Goal: Task Accomplishment & Management: Manage account settings

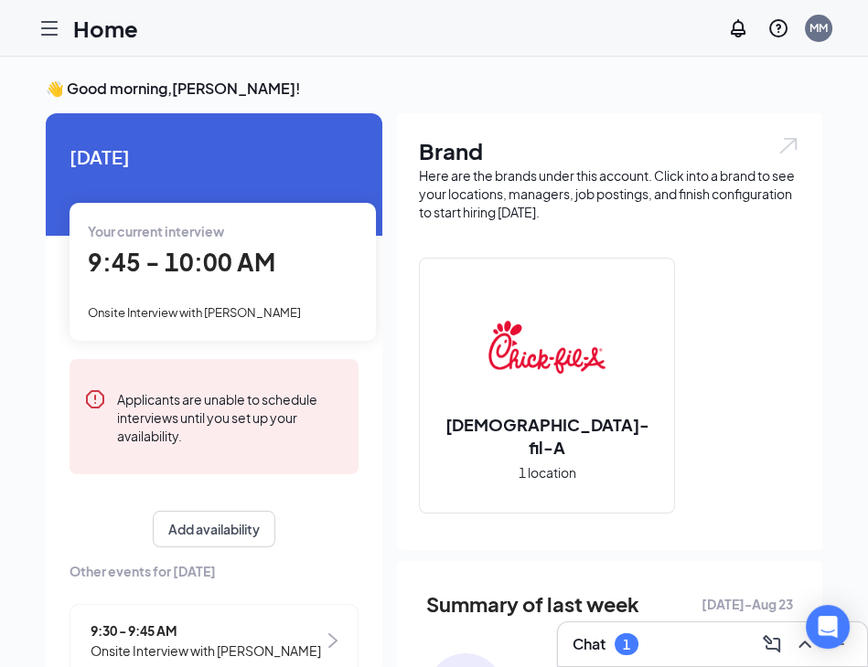
click at [207, 306] on span "Onsite Interview with [PERSON_NAME]" at bounding box center [194, 312] width 213 height 15
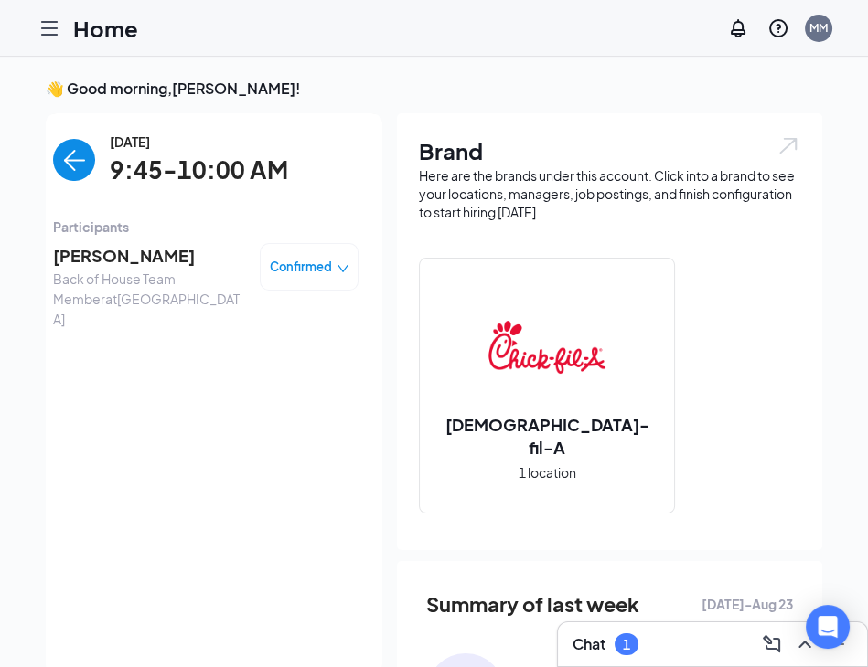
scroll to position [6, 0]
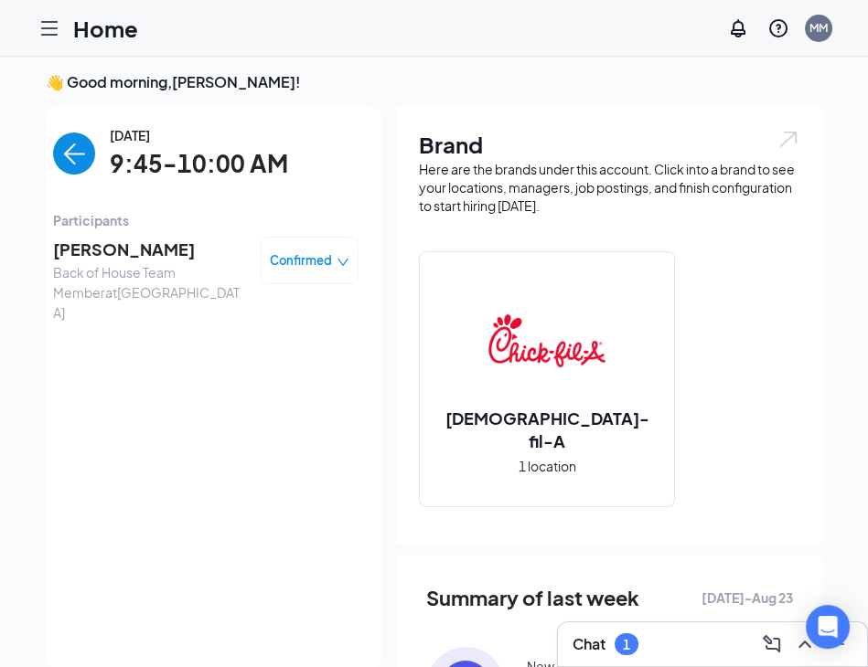
click at [126, 254] on span "[PERSON_NAME]" at bounding box center [149, 250] width 192 height 26
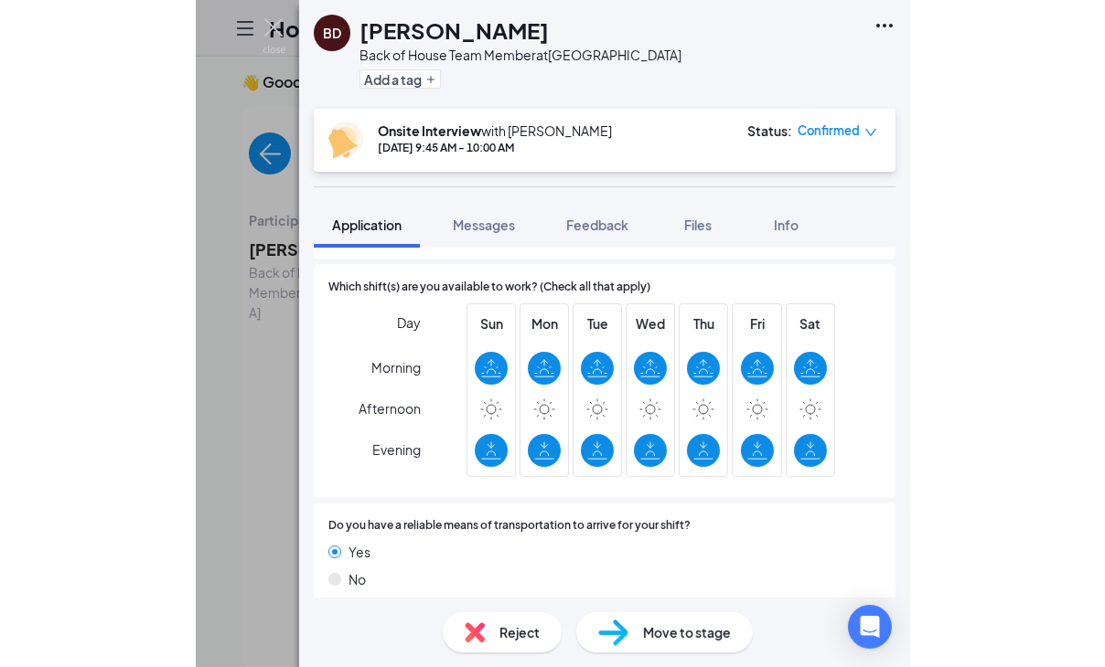
scroll to position [1136, 0]
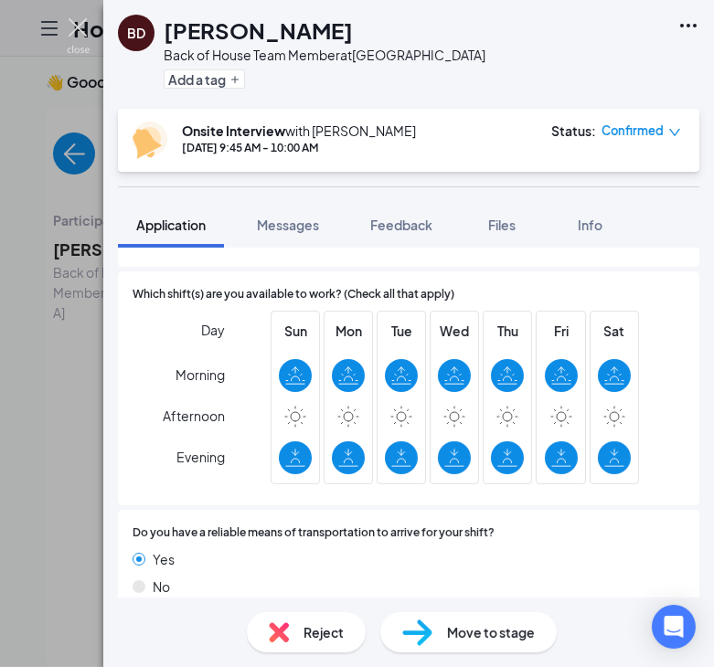
click at [81, 18] on img at bounding box center [78, 36] width 23 height 36
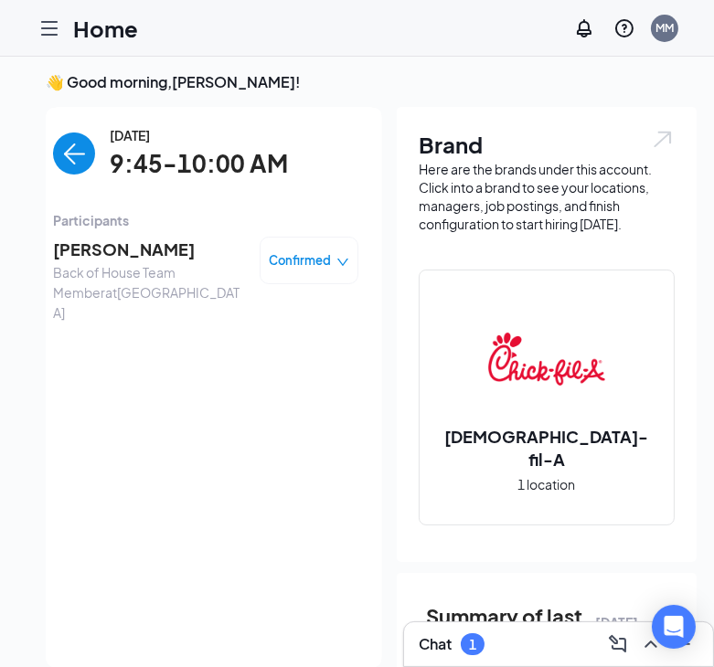
click at [78, 147] on img "back-button" at bounding box center [74, 154] width 42 height 42
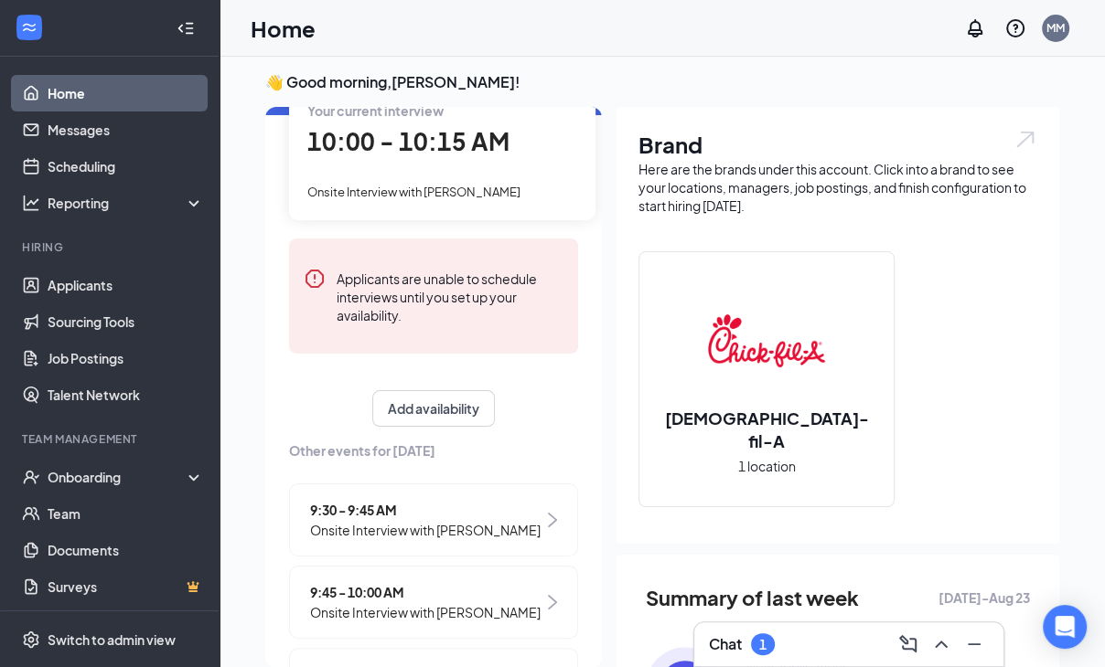
scroll to position [57, 0]
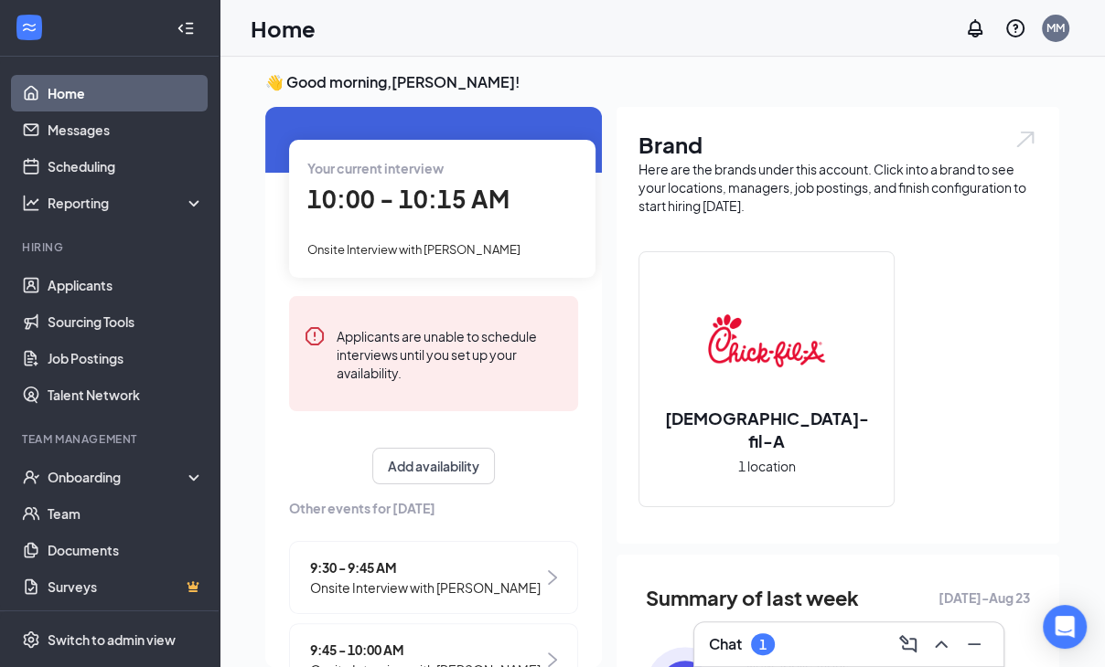
click at [432, 217] on div "10:00 - 10:15 AM" at bounding box center [442, 199] width 270 height 37
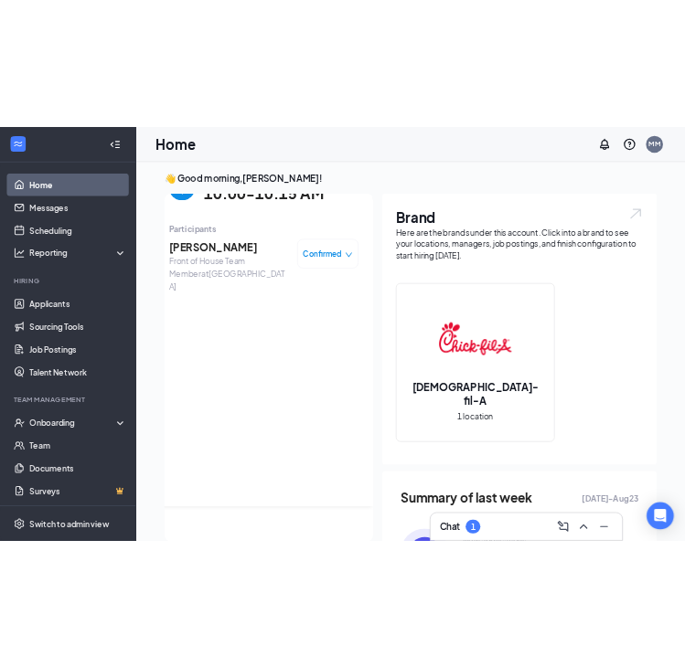
scroll to position [0, 0]
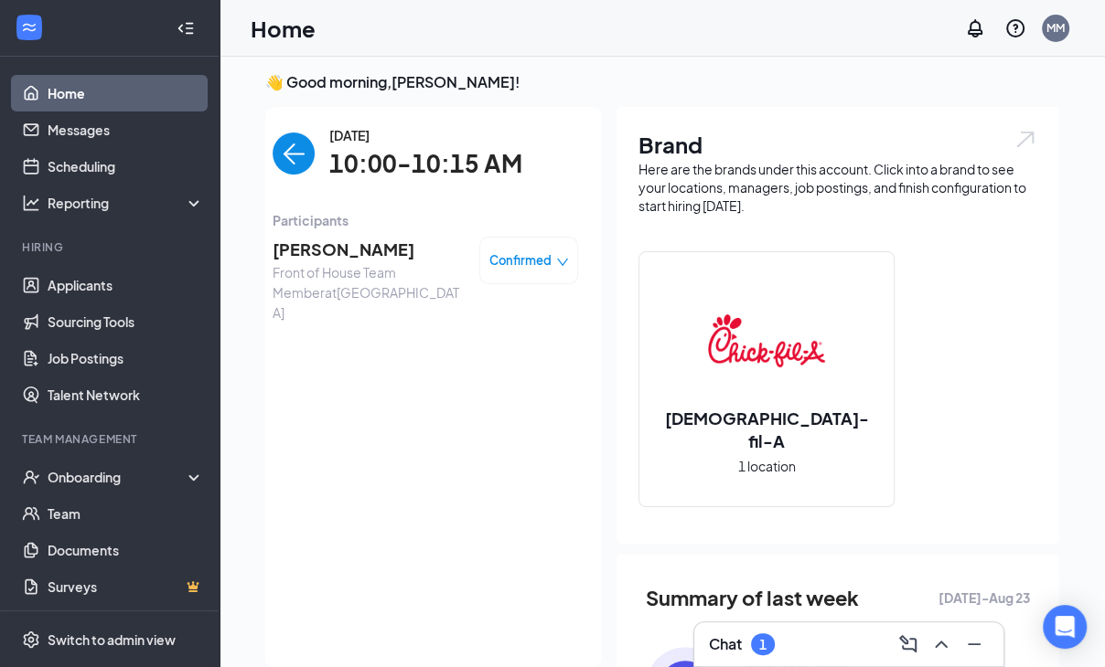
click at [399, 247] on span "[PERSON_NAME]" at bounding box center [368, 250] width 192 height 26
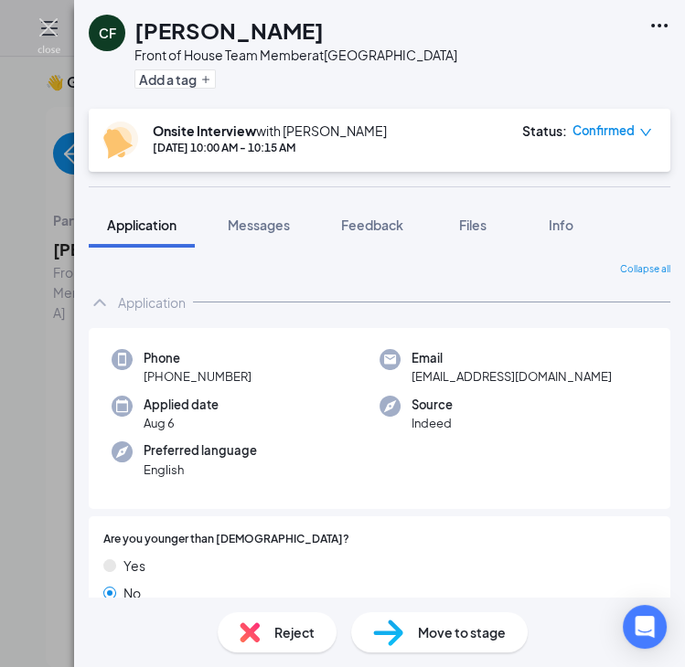
click at [48, 24] on img at bounding box center [48, 36] width 23 height 36
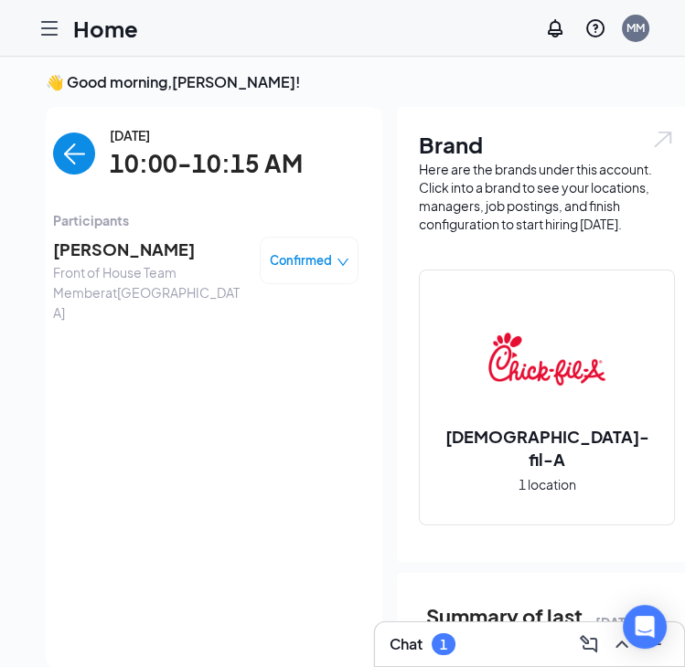
click at [70, 149] on img "back-button" at bounding box center [74, 154] width 42 height 42
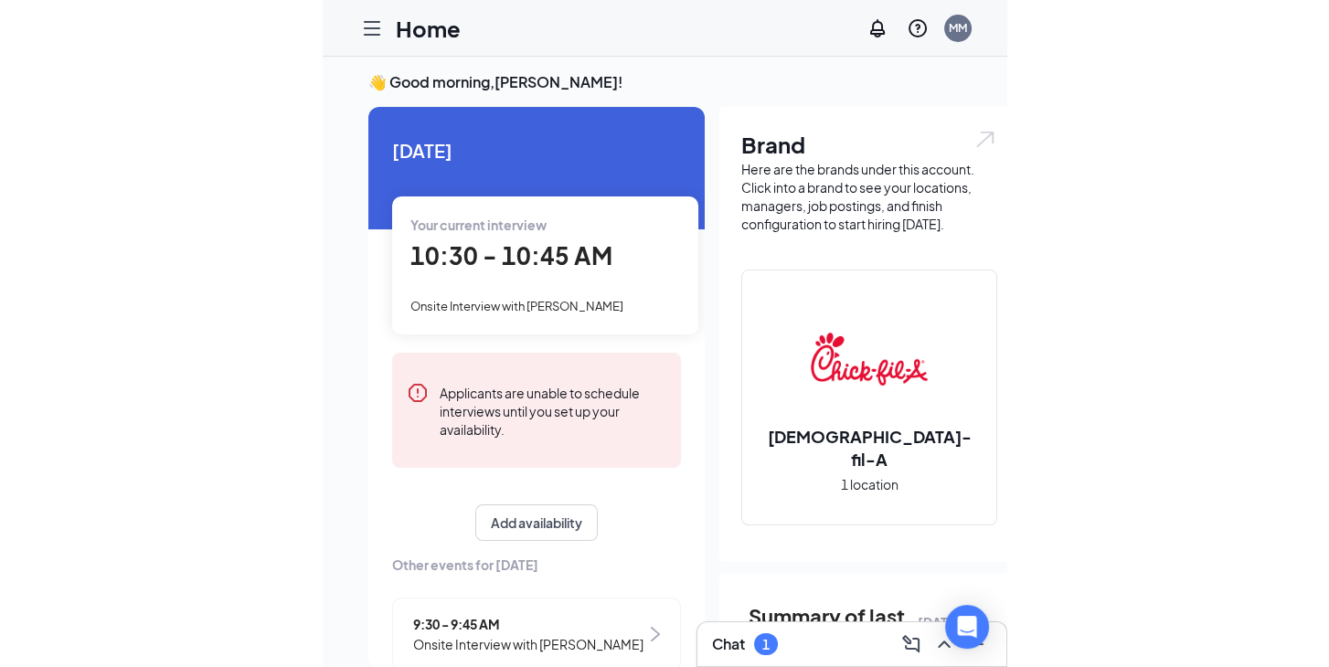
scroll to position [7, 0]
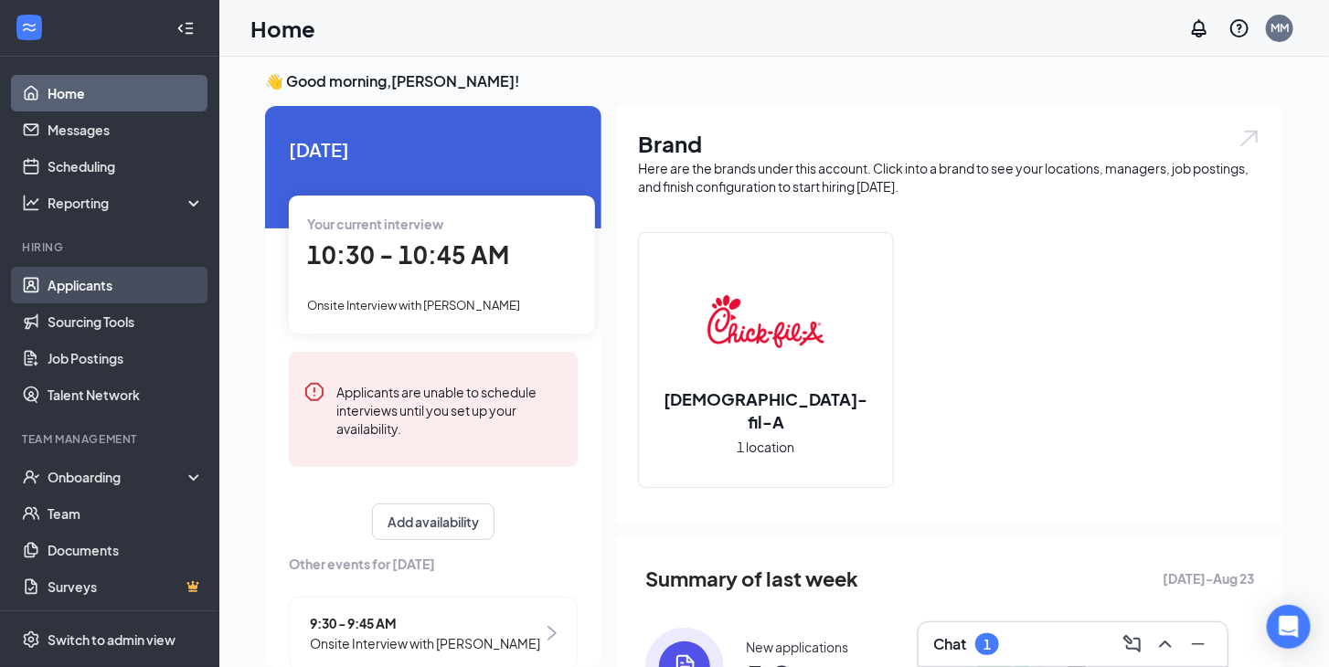
click at [112, 283] on link "Applicants" at bounding box center [126, 285] width 156 height 37
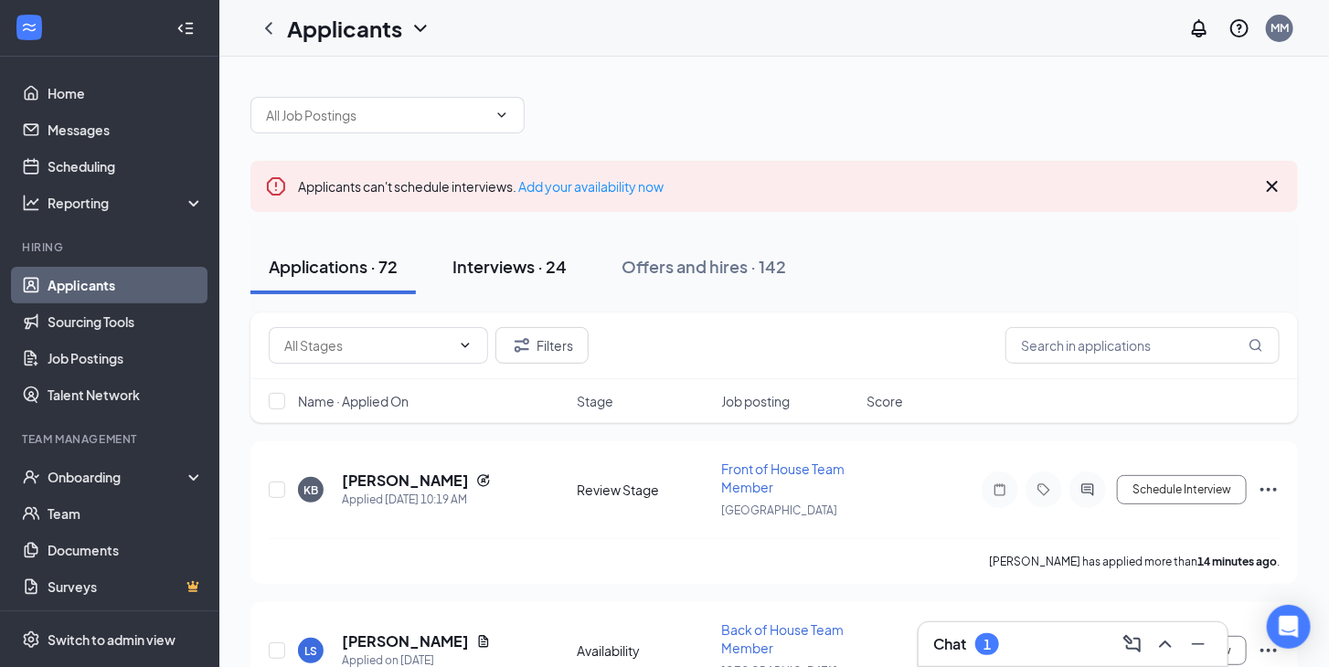
click at [505, 263] on div "Interviews · 24" at bounding box center [510, 266] width 114 height 23
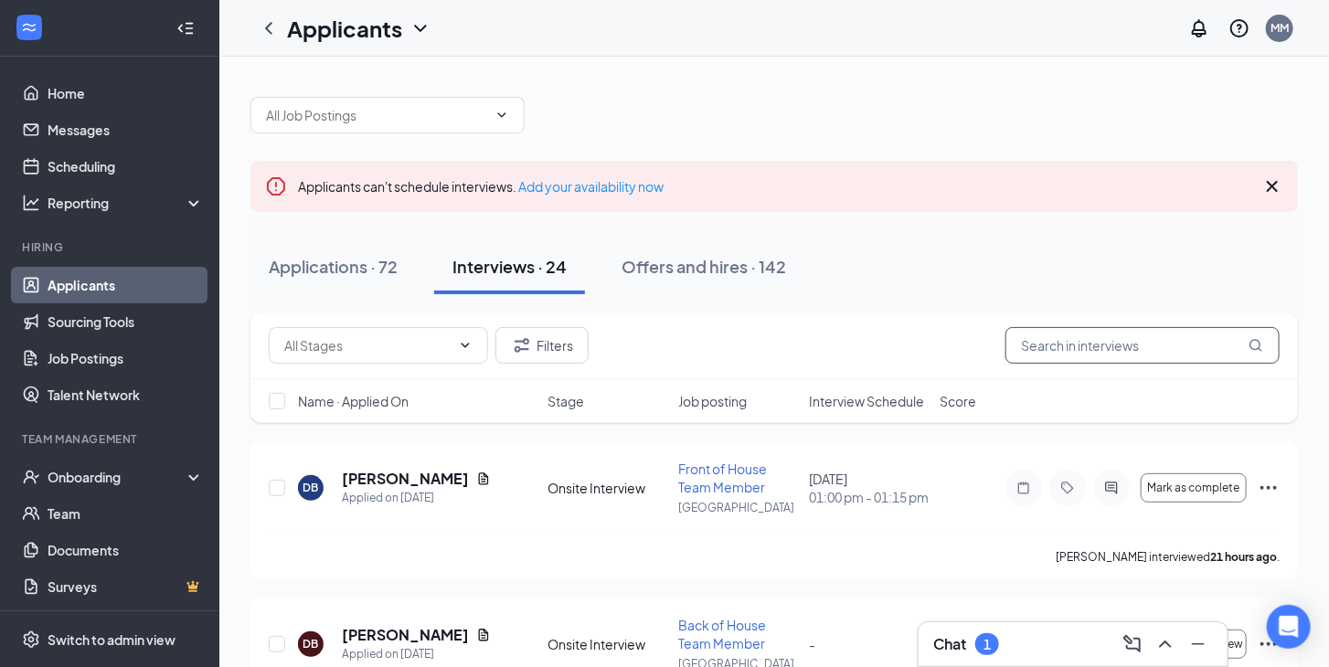
click at [867, 351] on input "text" at bounding box center [1143, 345] width 274 height 37
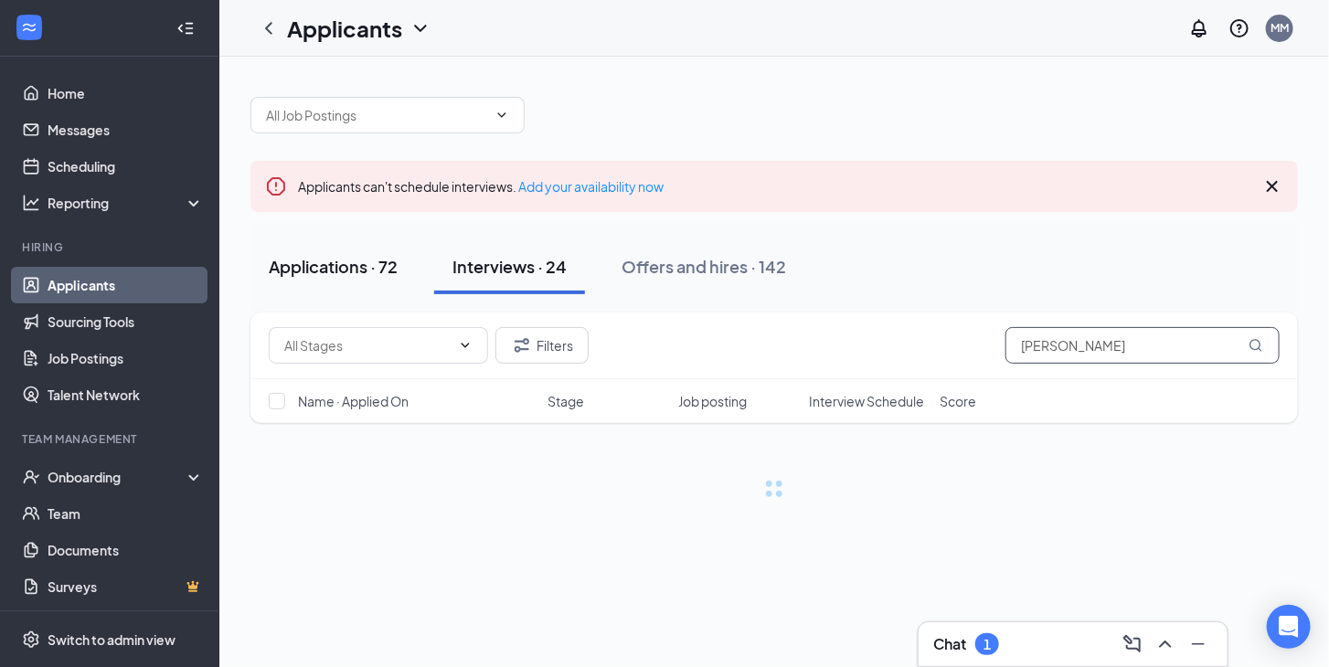
type input "[PERSON_NAME]"
click at [359, 269] on div "Applications · 72" at bounding box center [333, 266] width 129 height 23
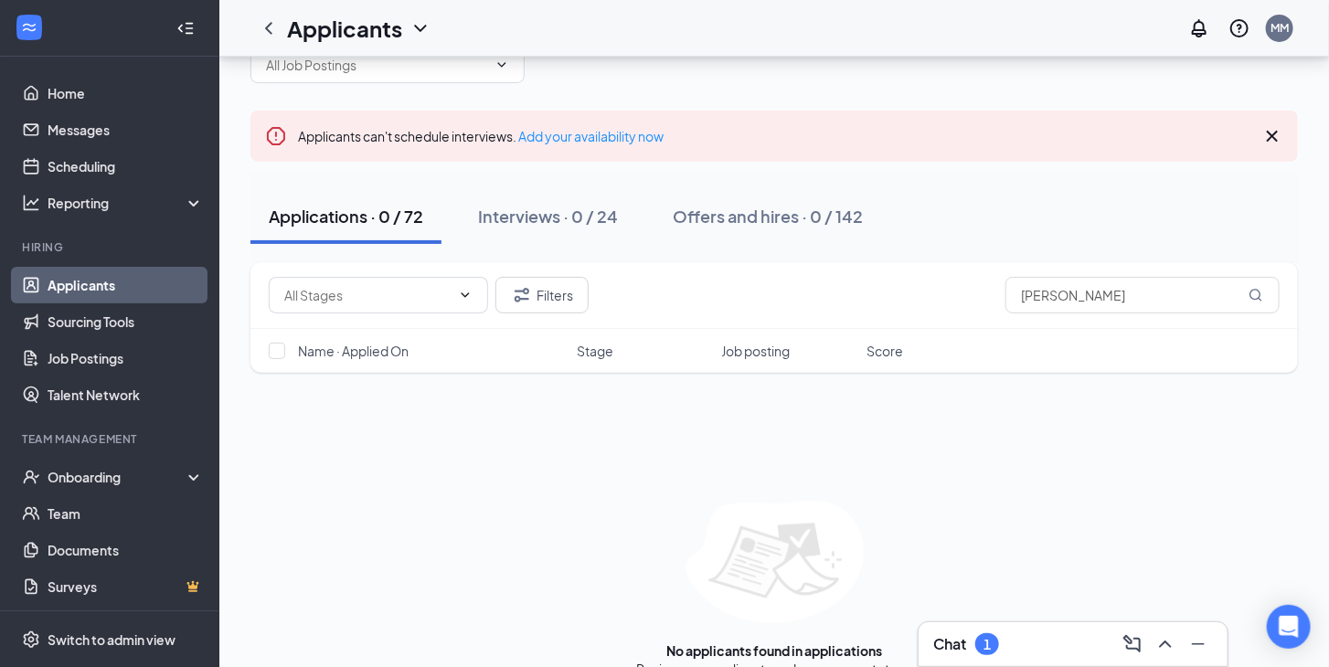
scroll to position [81, 0]
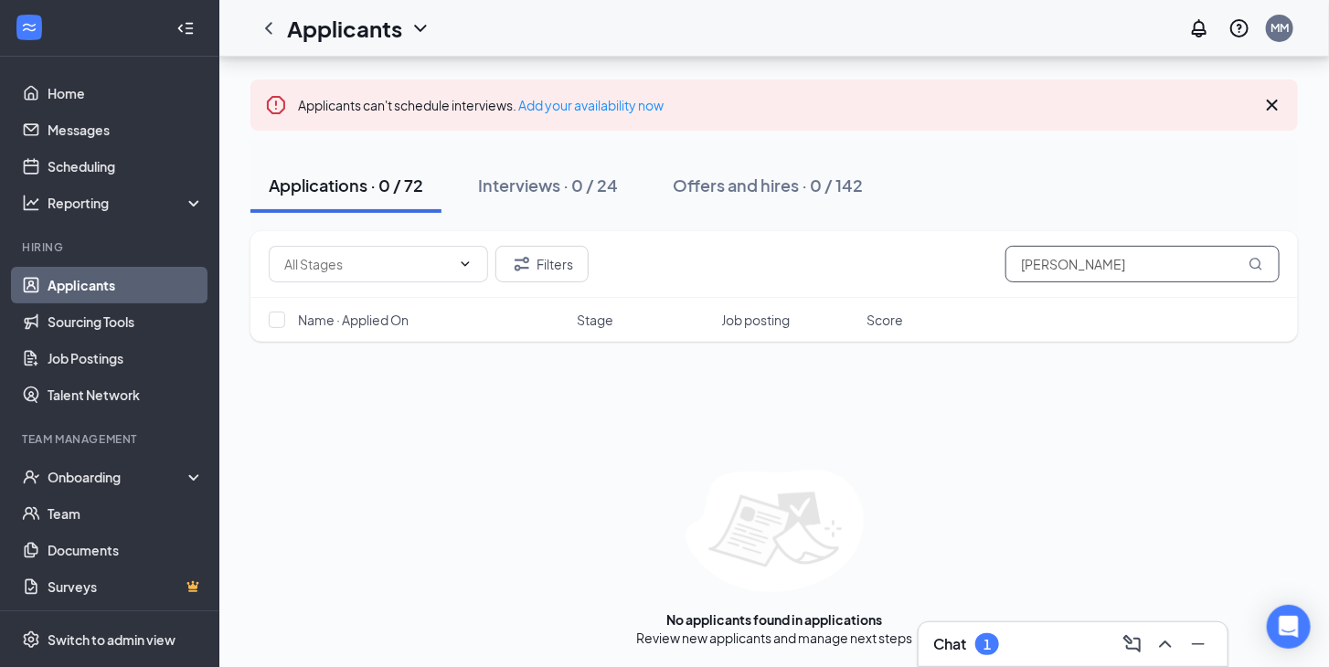
click at [867, 261] on input "[PERSON_NAME]" at bounding box center [1143, 264] width 274 height 37
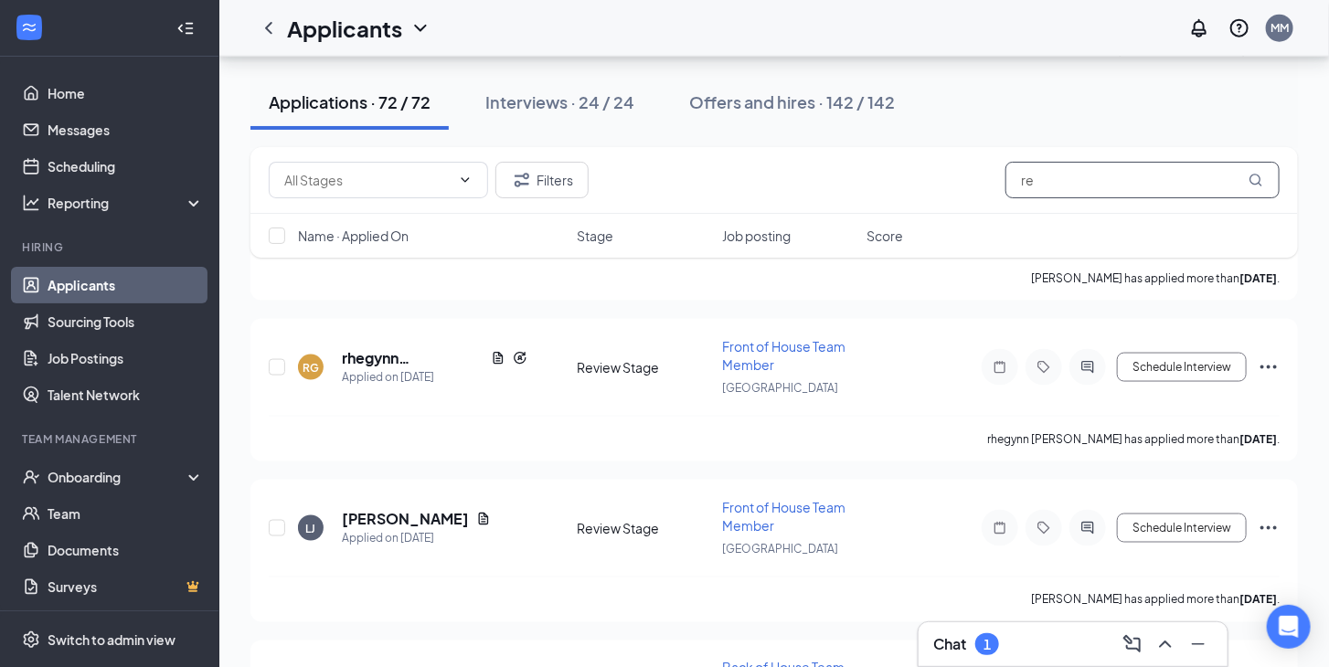
scroll to position [963, 0]
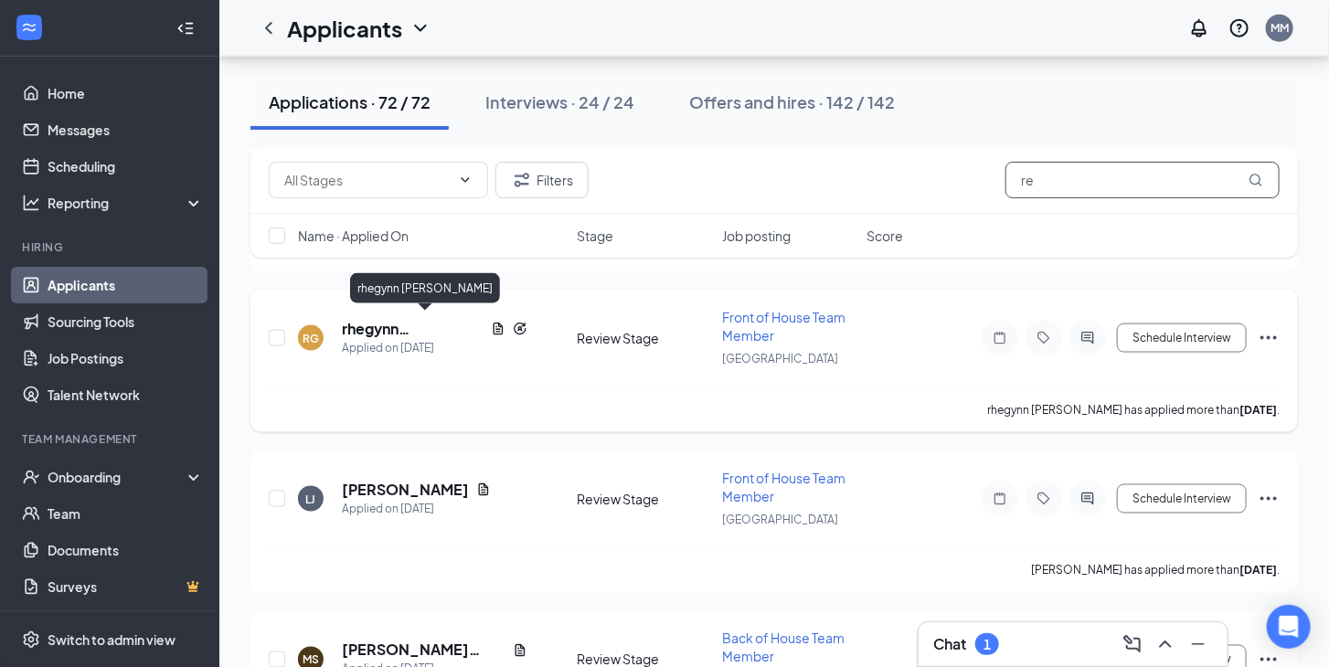
type input "re"
click at [395, 319] on h5 "rhegynn [PERSON_NAME]" at bounding box center [413, 329] width 142 height 20
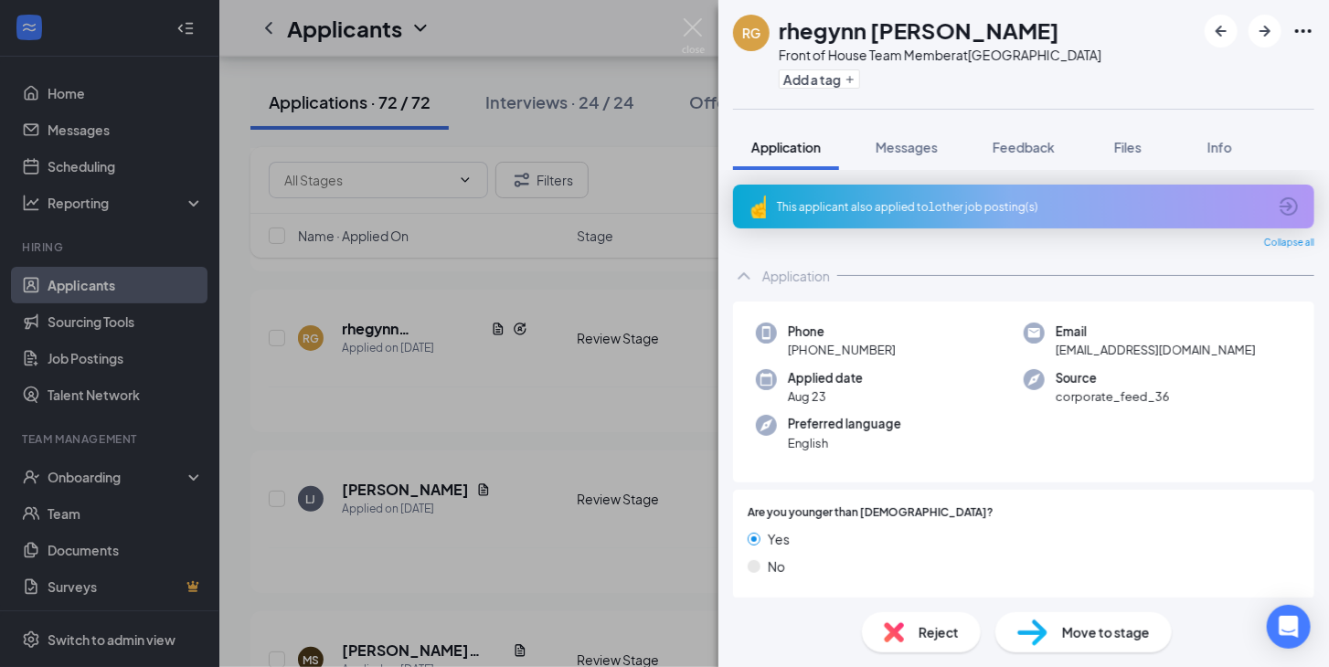
click at [867, 206] on div "This applicant also applied to 1 other job posting(s)" at bounding box center [1022, 207] width 490 height 16
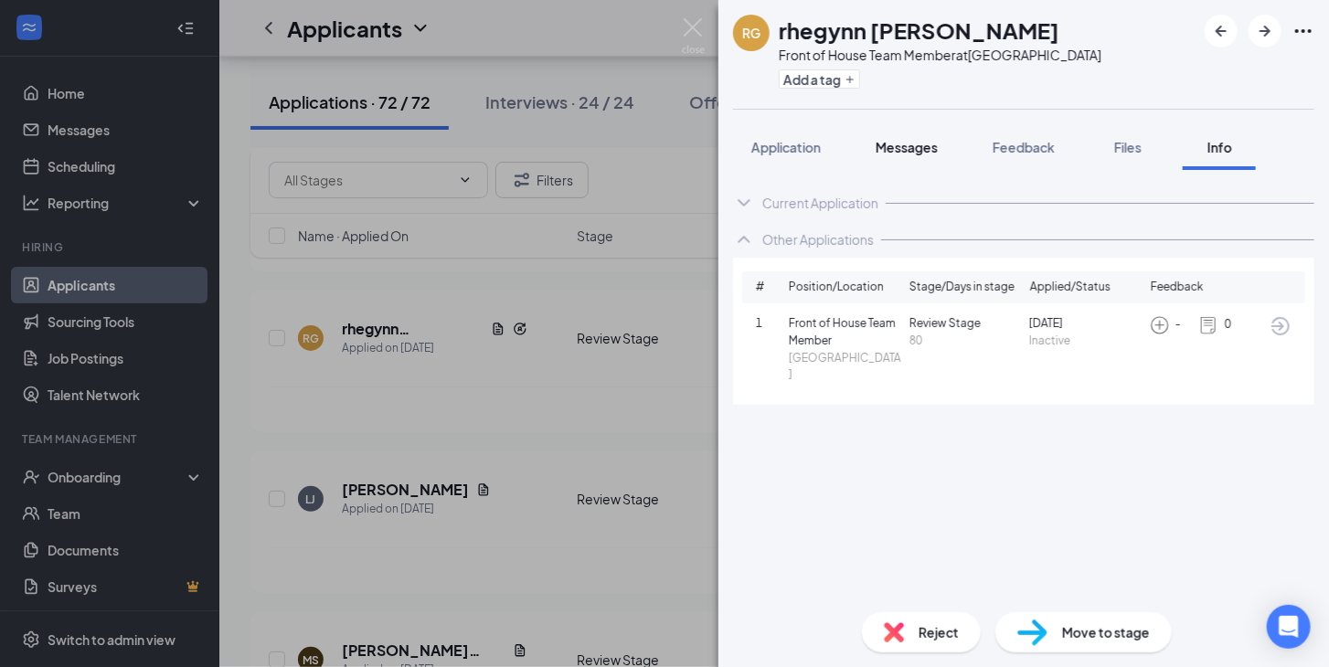
click at [791, 145] on span "Application" at bounding box center [786, 147] width 69 height 16
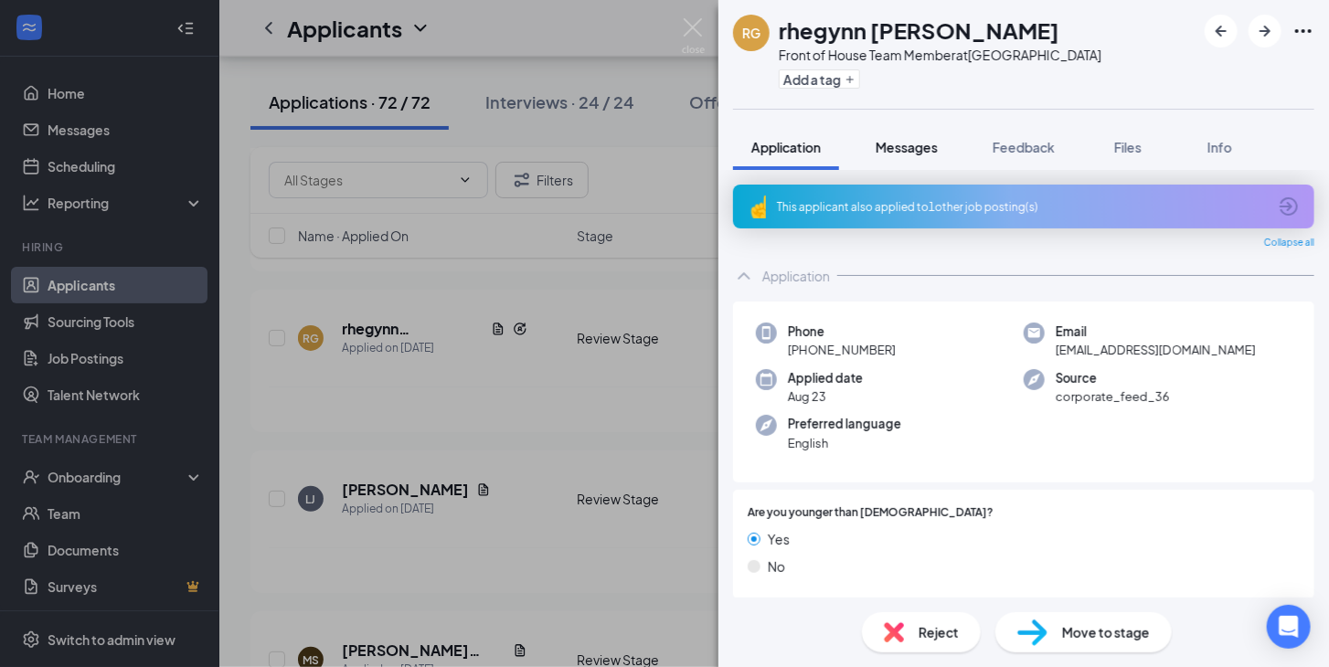
click at [867, 145] on span "Messages" at bounding box center [907, 147] width 62 height 16
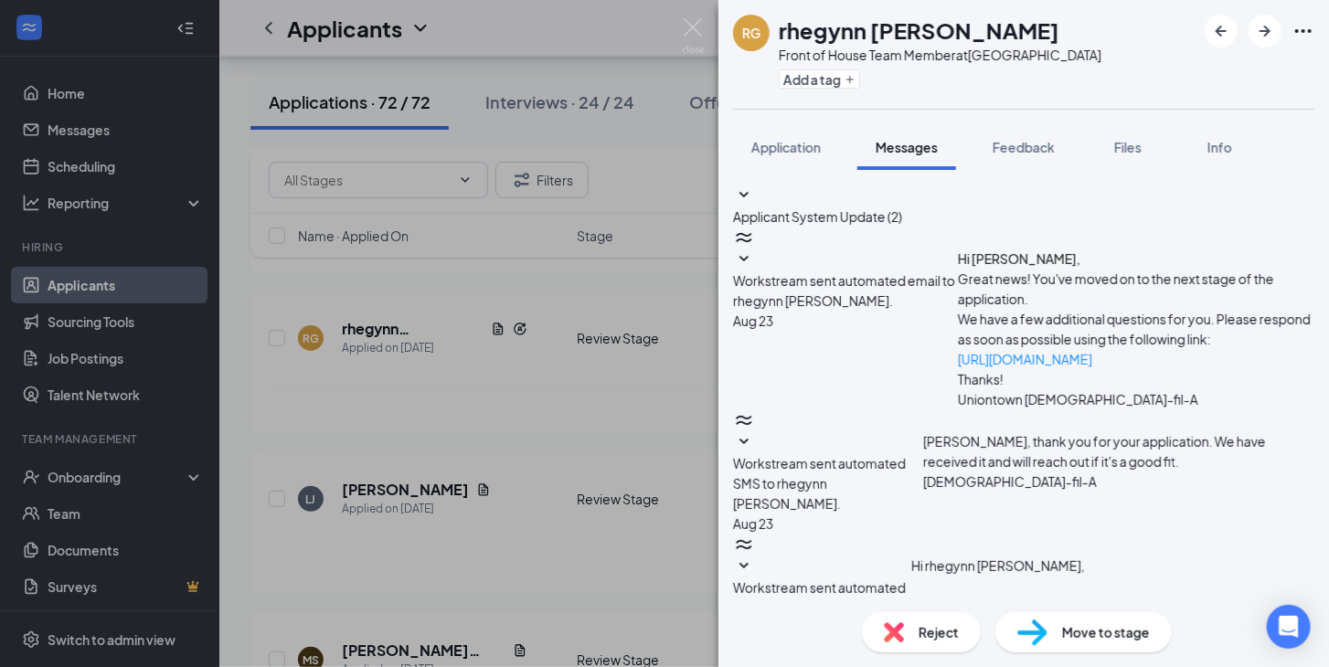
drag, startPoint x: 952, startPoint y: 496, endPoint x: 857, endPoint y: 497, distance: 95.1
drag, startPoint x: 941, startPoint y: 491, endPoint x: 862, endPoint y: 489, distance: 78.7
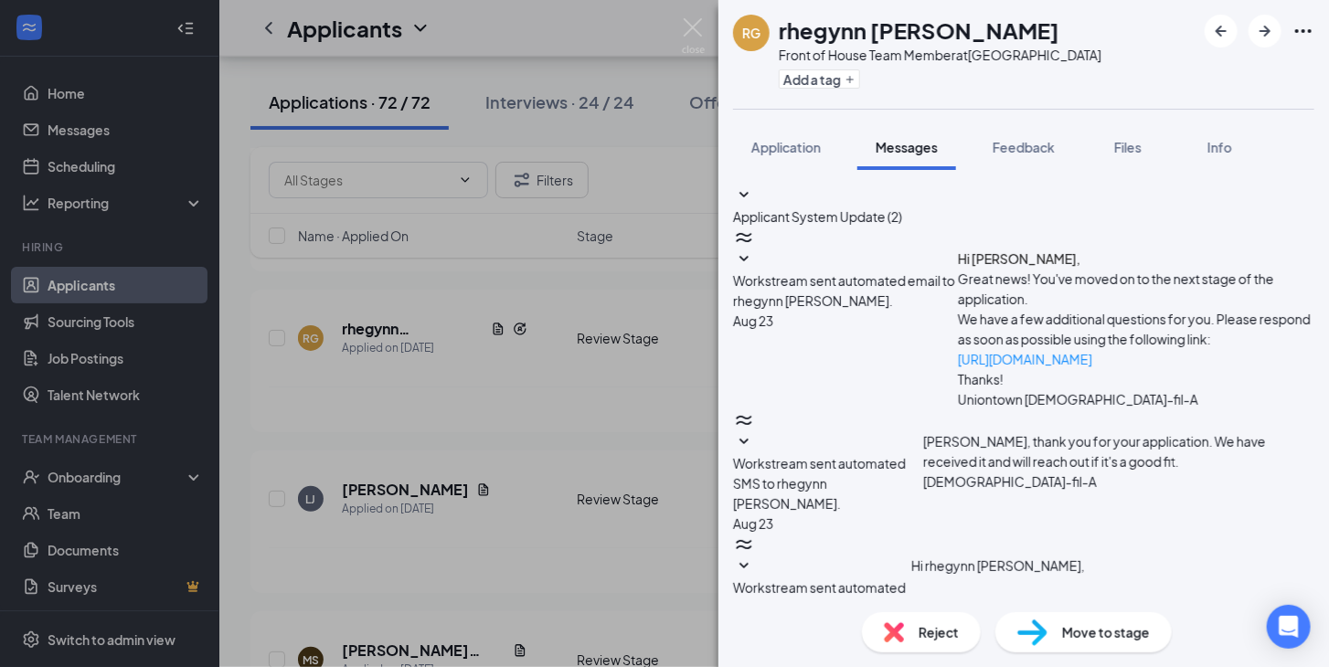
type textarea "Hey [PERSON_NAME], my name is [PERSON_NAME]. I work here at [DEMOGRAPHIC_DATA][…"
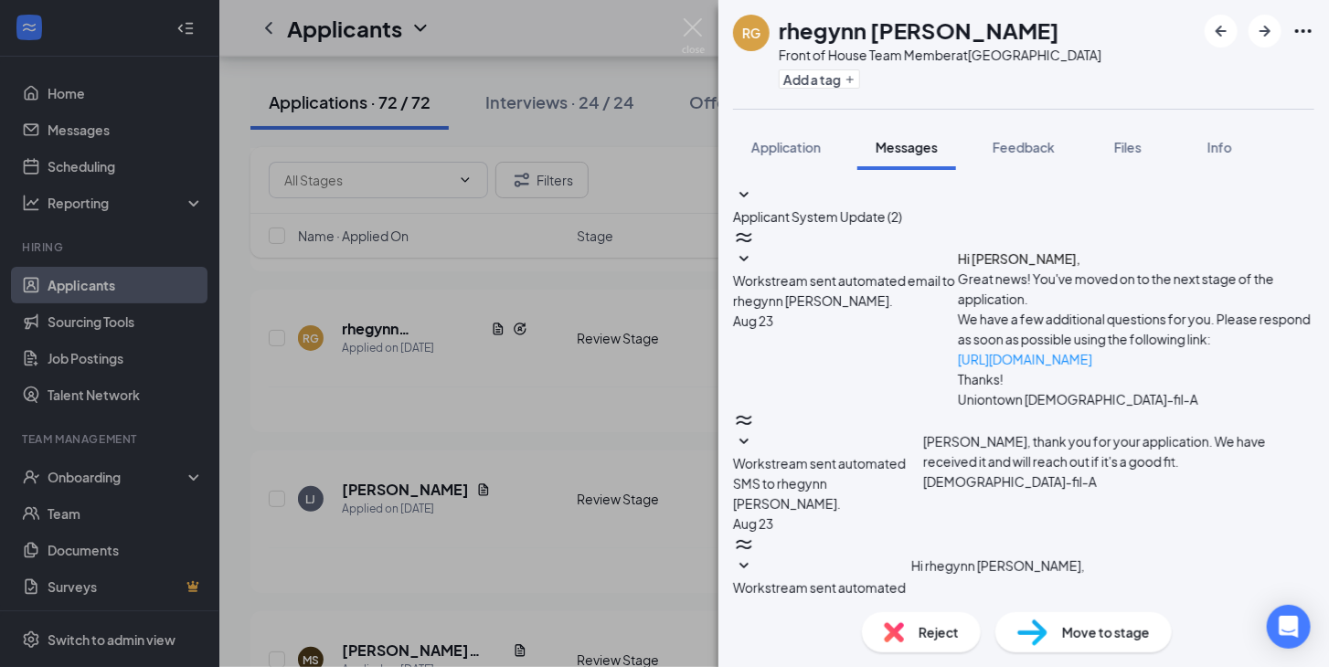
scroll to position [506, 0]
click at [694, 26] on img at bounding box center [693, 36] width 23 height 36
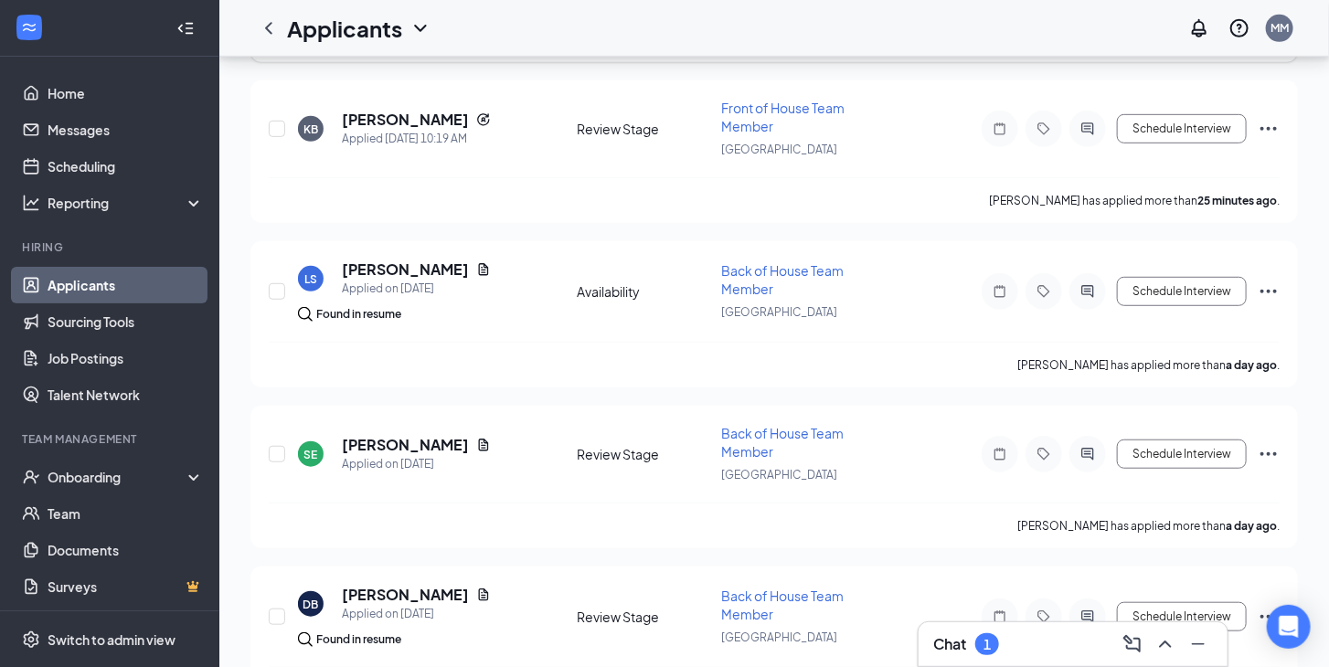
scroll to position [49, 0]
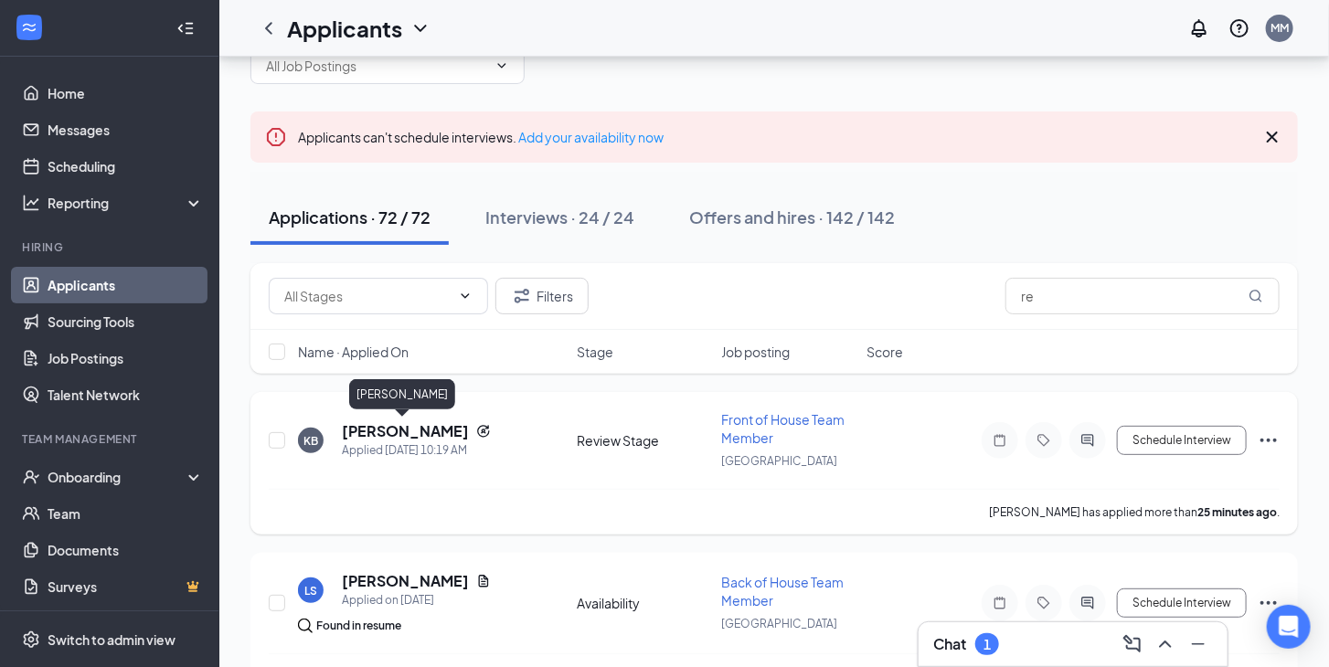
click at [423, 432] on h5 "[PERSON_NAME]" at bounding box center [405, 432] width 127 height 20
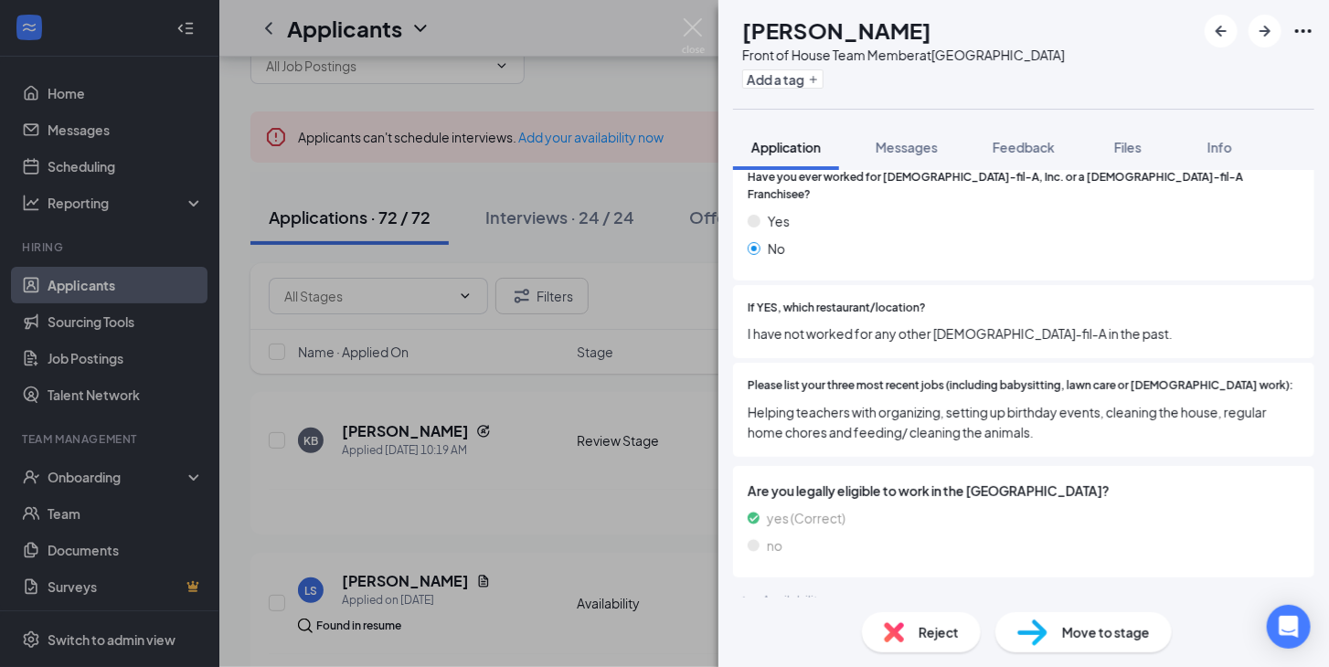
scroll to position [563, 0]
click at [670, 10] on div "KB [PERSON_NAME] Front of House Team Member at [GEOGRAPHIC_DATA] Add a tag Appl…" at bounding box center [664, 333] width 1329 height 667
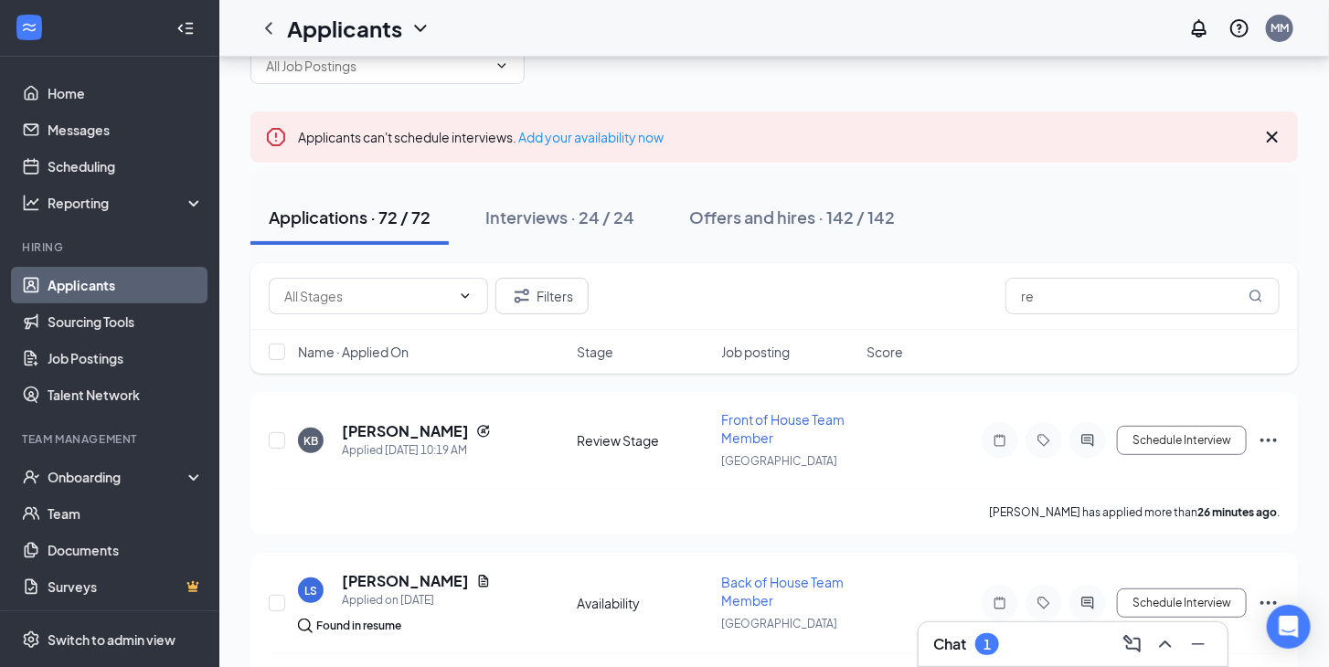
click at [689, 23] on div "Applicants MM" at bounding box center [774, 28] width 1110 height 57
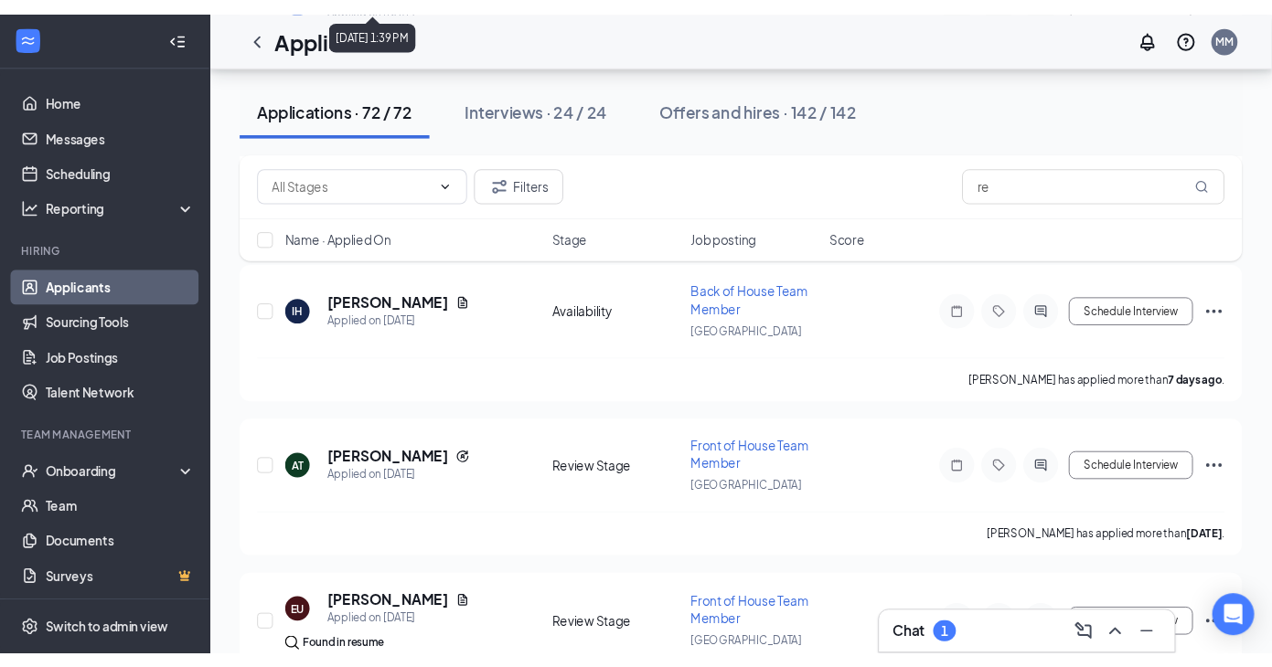
scroll to position [1961, 0]
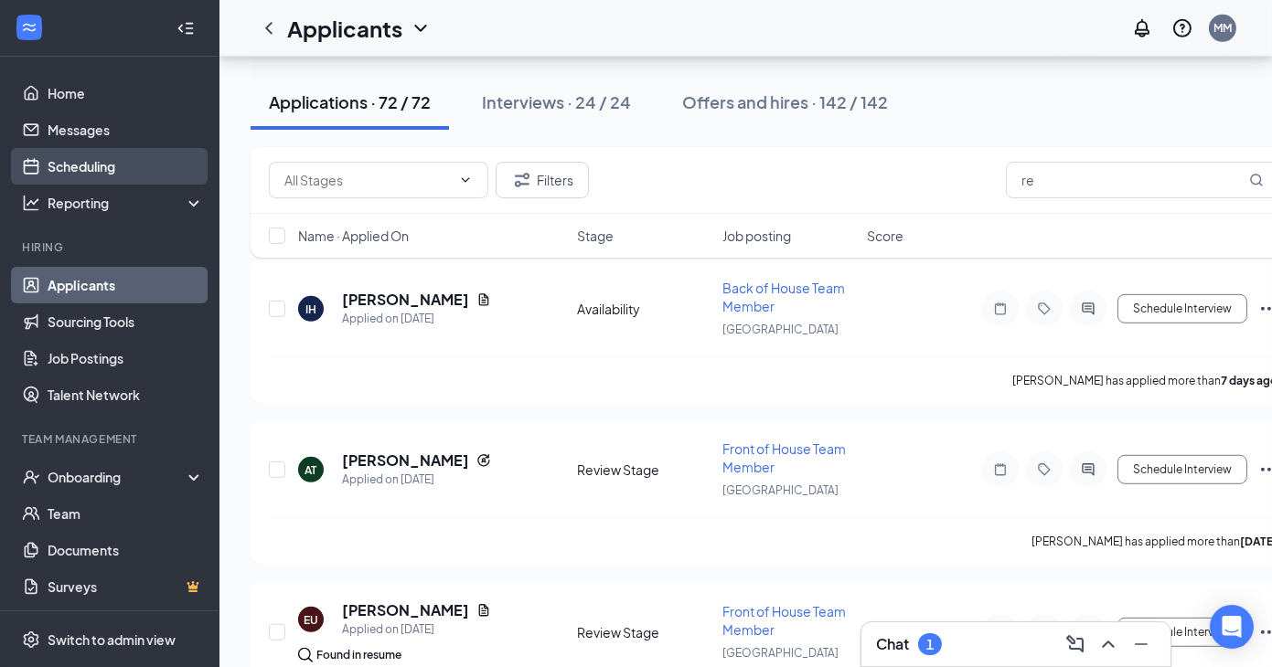
click at [111, 168] on link "Scheduling" at bounding box center [126, 166] width 156 height 37
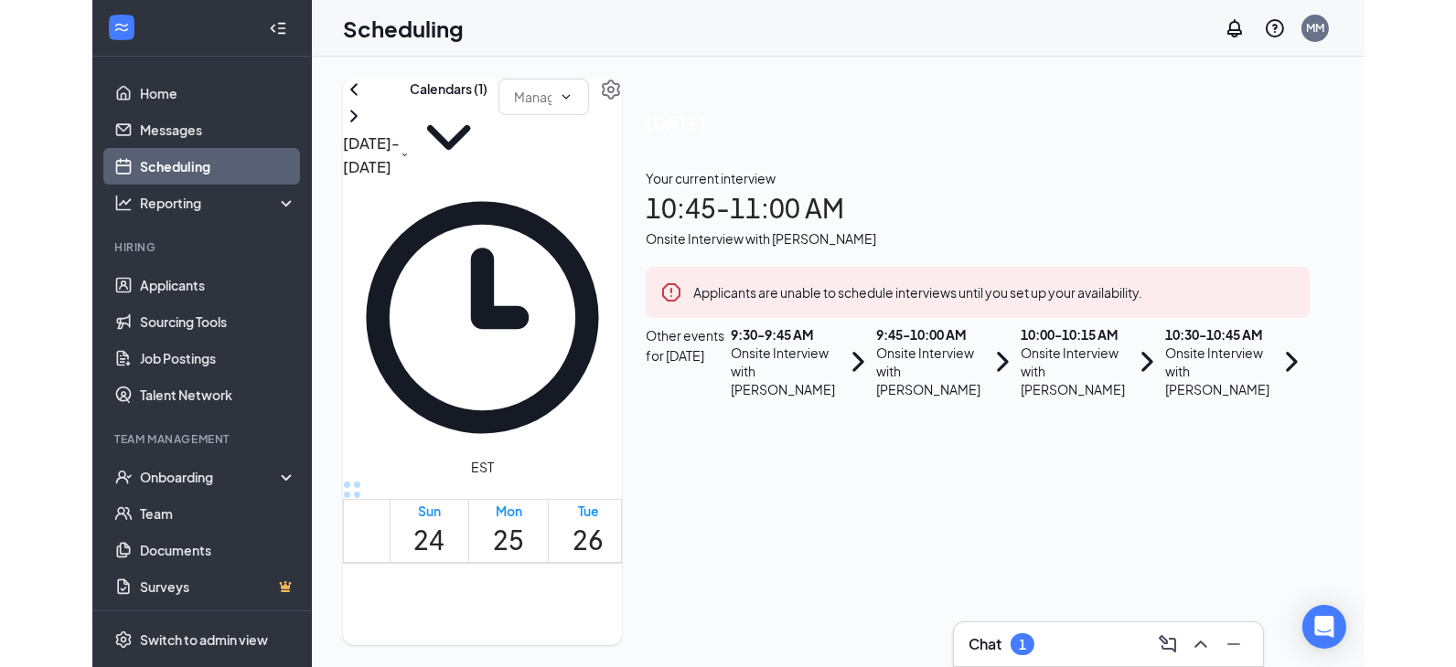
scroll to position [1033, 0]
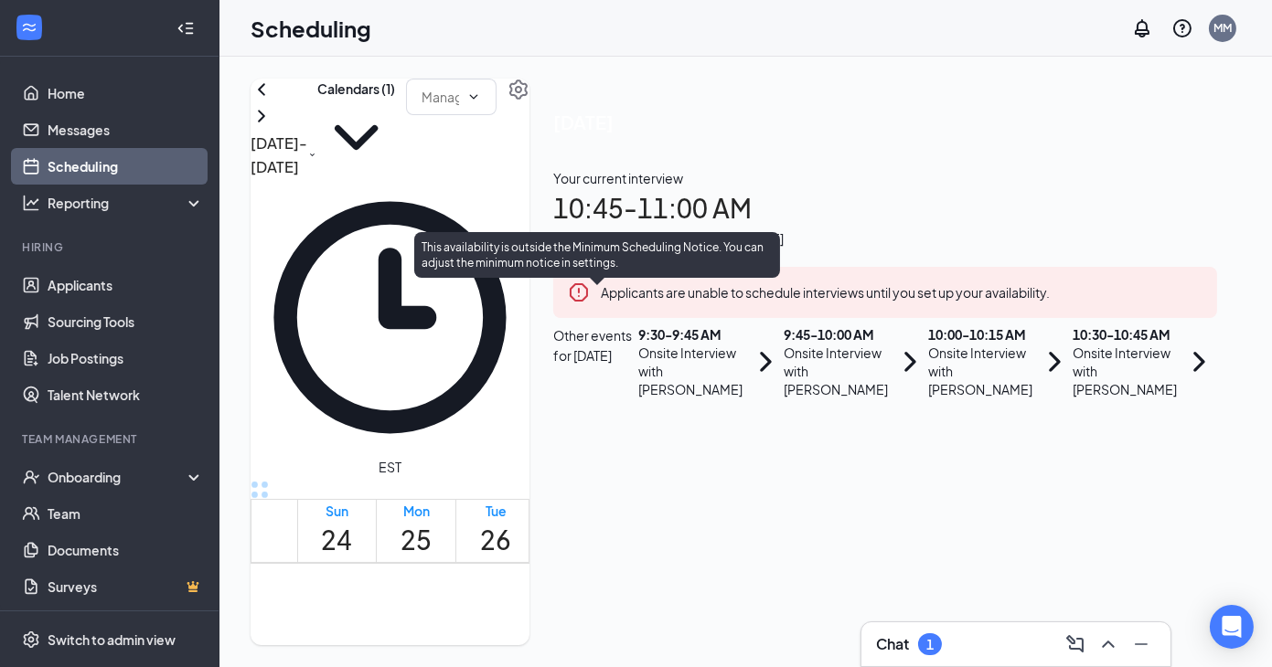
click at [705, 612] on span "10:45-11:00 AM" at bounding box center [723, 638] width 37 height 53
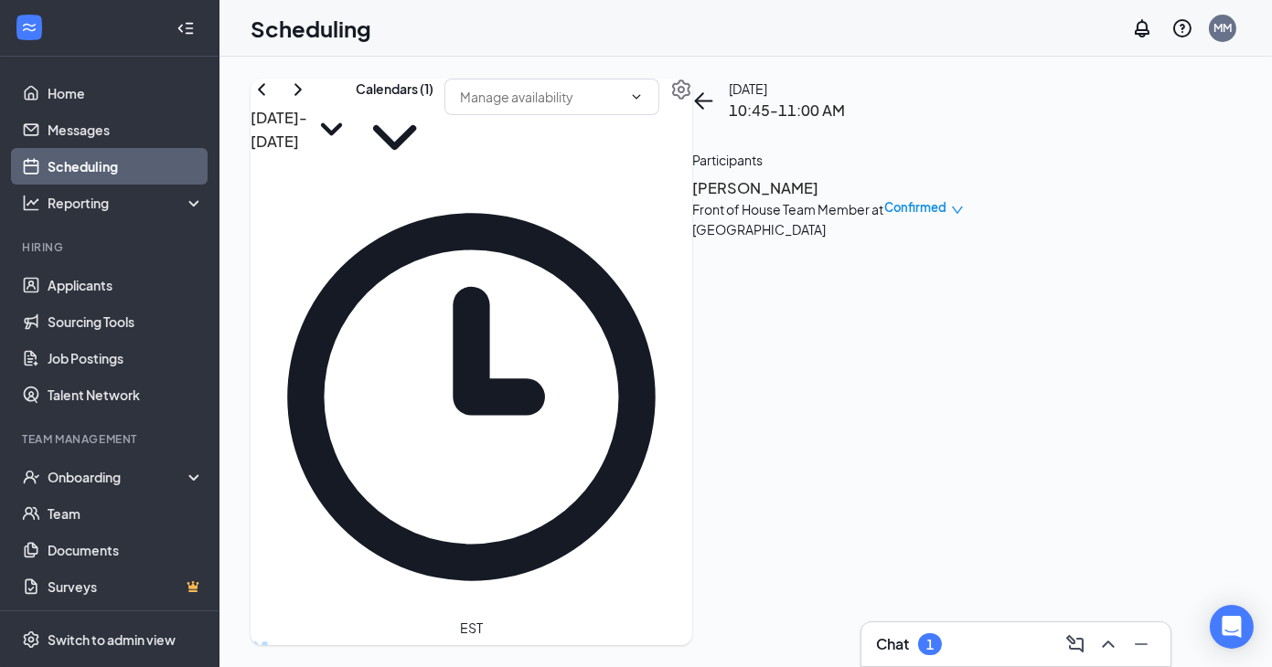
click at [867, 200] on h3 "[PERSON_NAME]" at bounding box center [788, 188] width 192 height 24
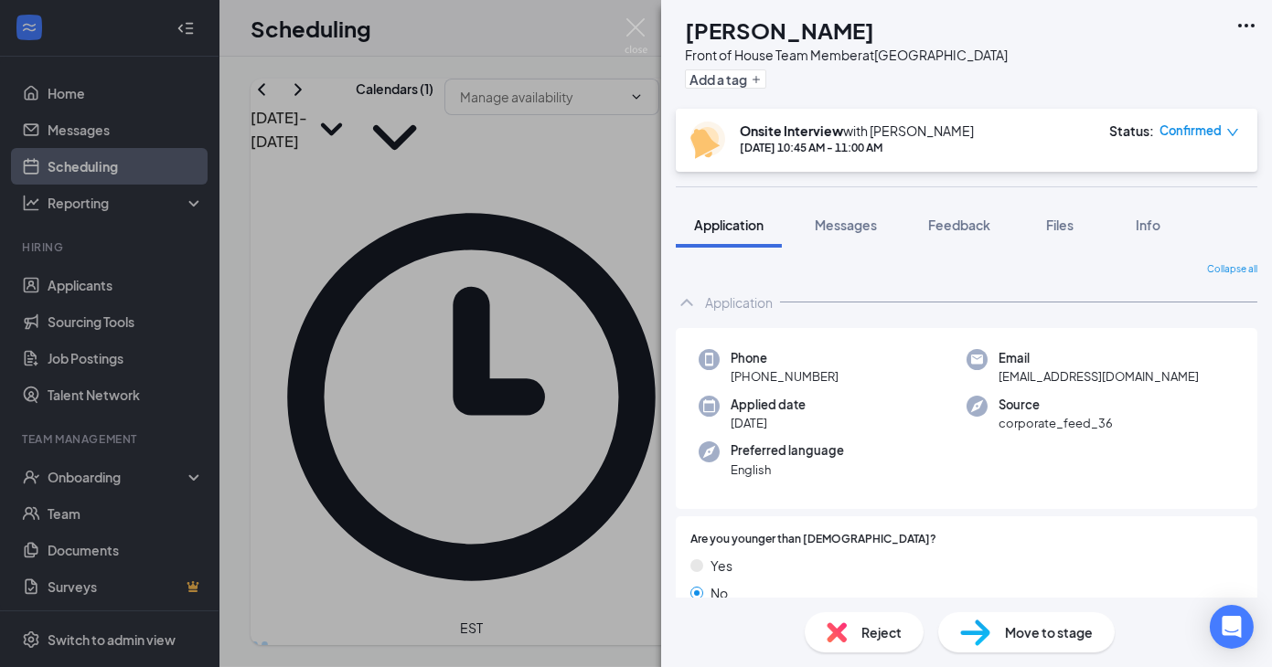
click at [507, 444] on div "BD [PERSON_NAME] Front of House Team Member at [GEOGRAPHIC_DATA] Add a tag Onsi…" at bounding box center [636, 333] width 1272 height 667
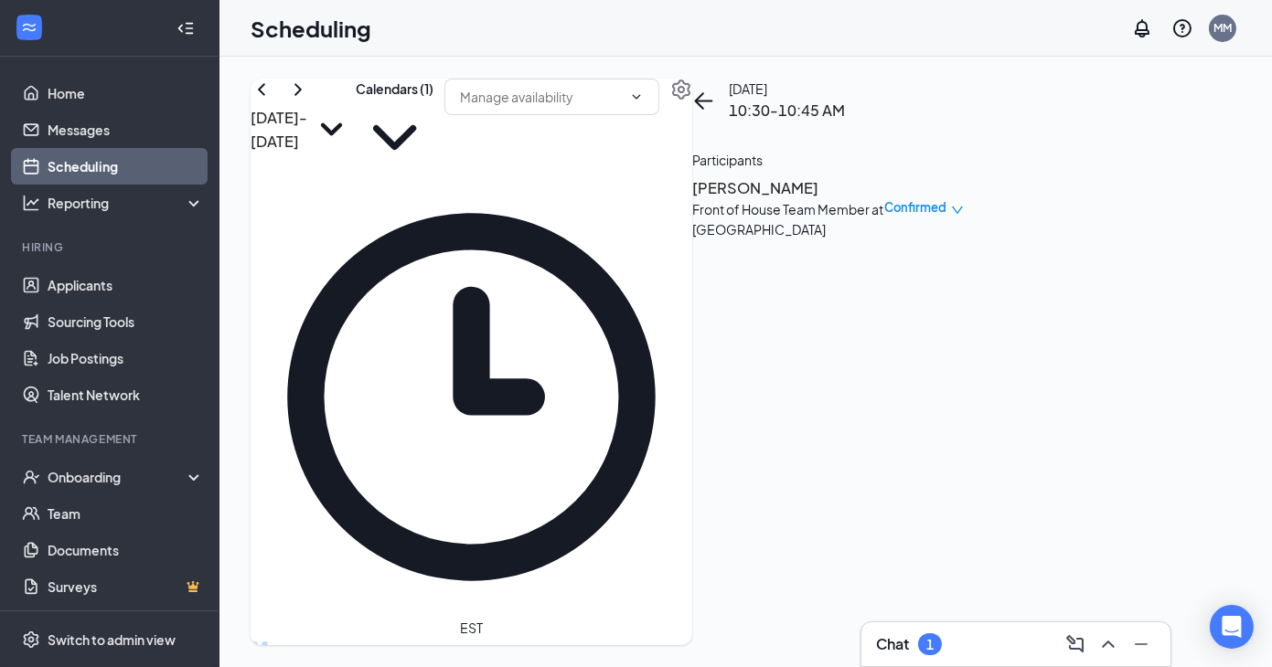
click at [867, 198] on h3 "[PERSON_NAME]" at bounding box center [788, 188] width 192 height 24
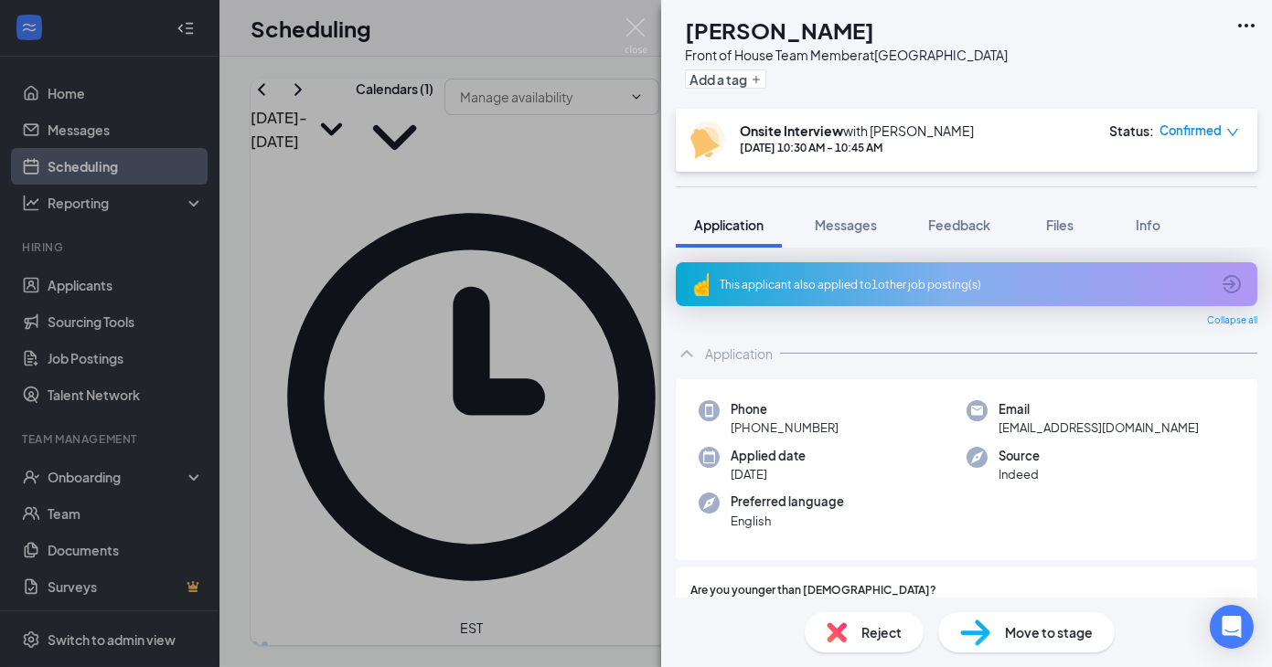
click at [848, 653] on div "Reject Move to stage" at bounding box center [966, 632] width 611 height 69
click at [848, 628] on div "Reject" at bounding box center [864, 633] width 119 height 40
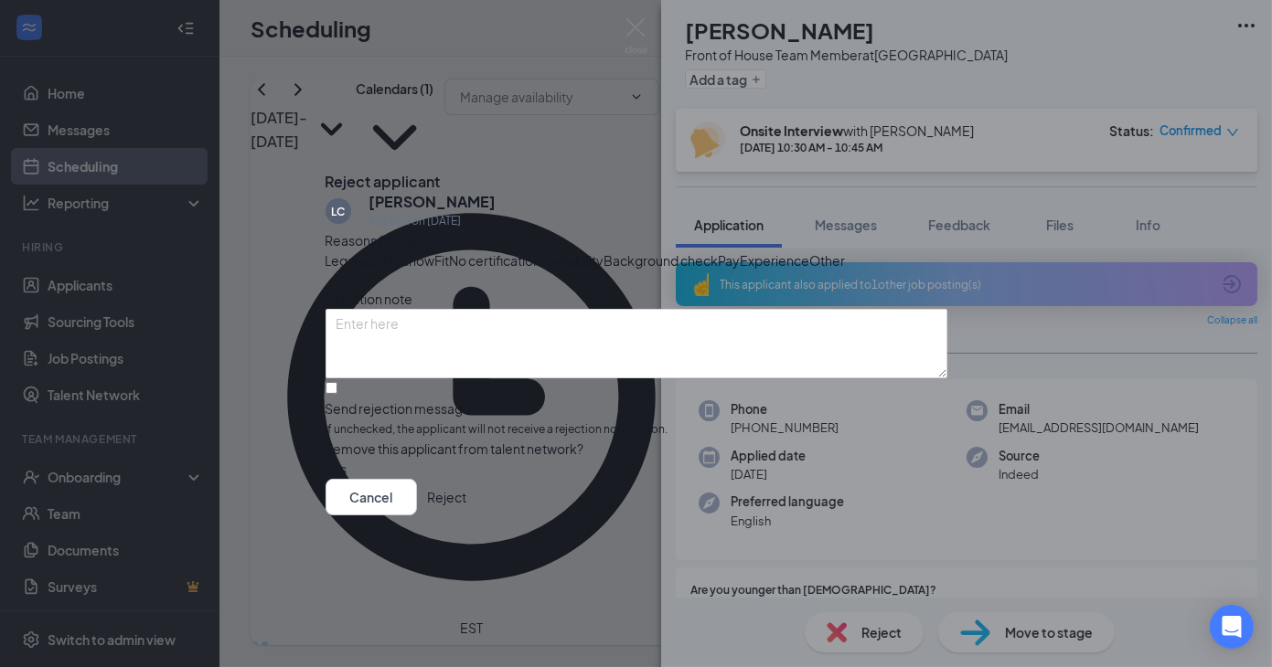
click at [435, 251] on span "No show" at bounding box center [409, 261] width 51 height 20
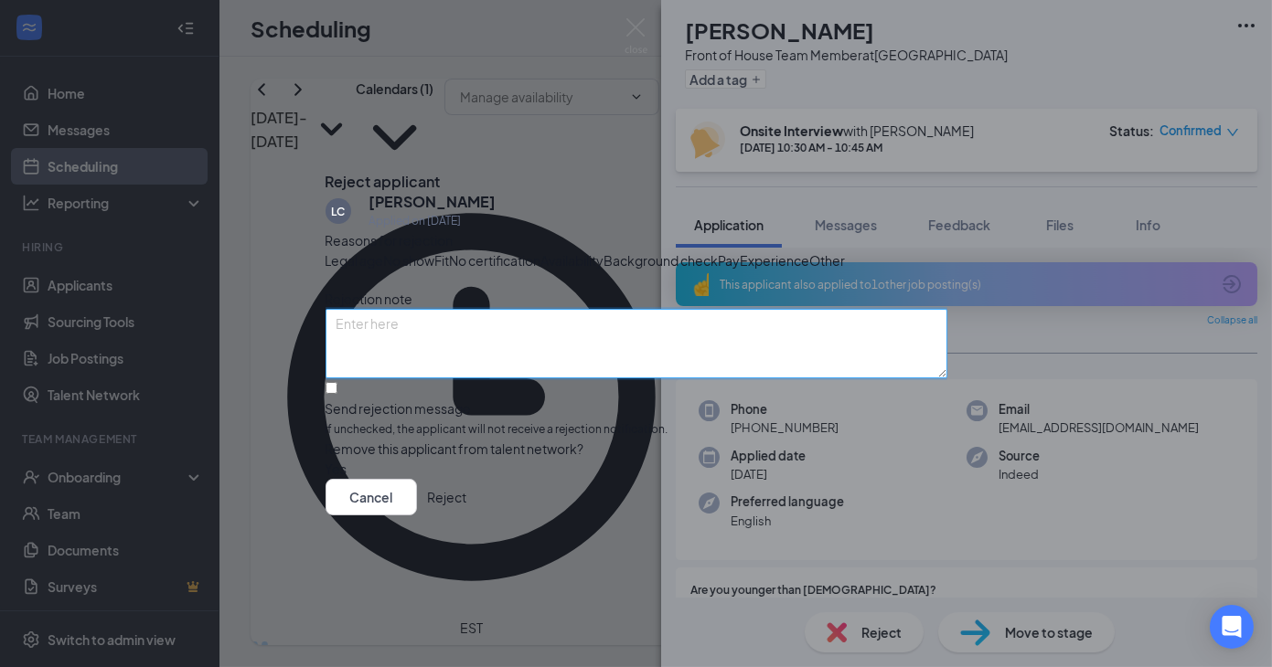
click at [458, 360] on textarea at bounding box center [637, 343] width 622 height 69
type textarea "Didn't show"
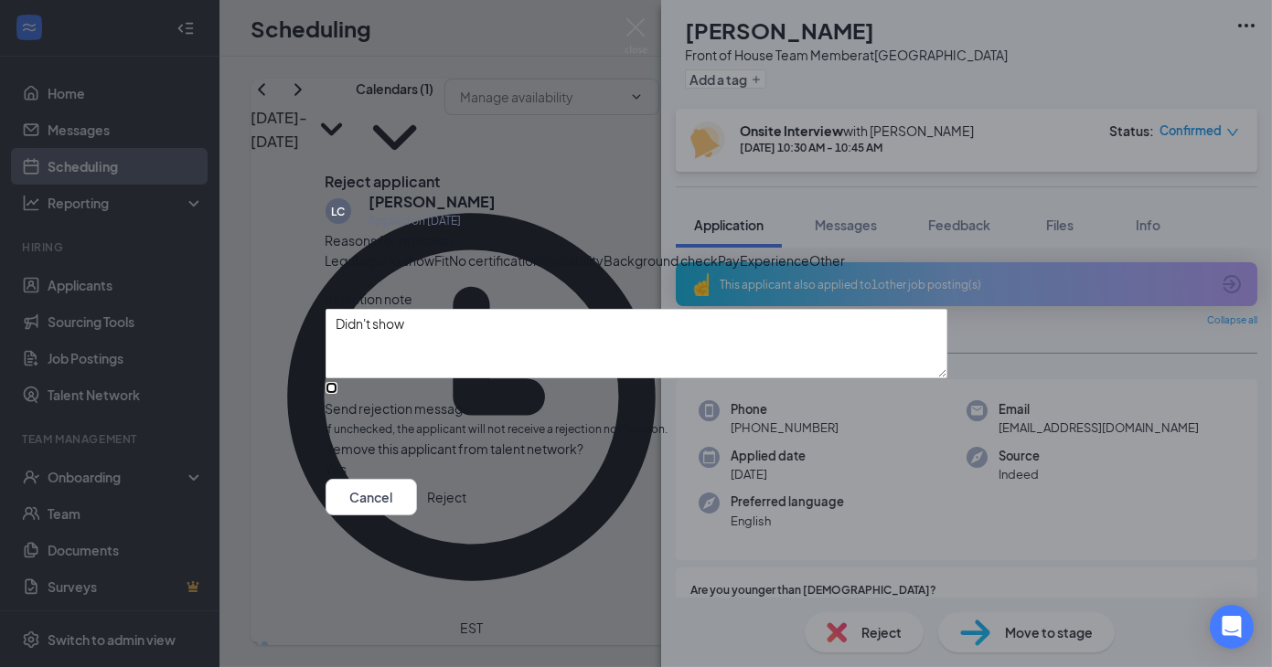
click at [337, 394] on input "Send rejection message If unchecked, the applicant will not receive a rejection…" at bounding box center [332, 388] width 12 height 12
checkbox input "true"
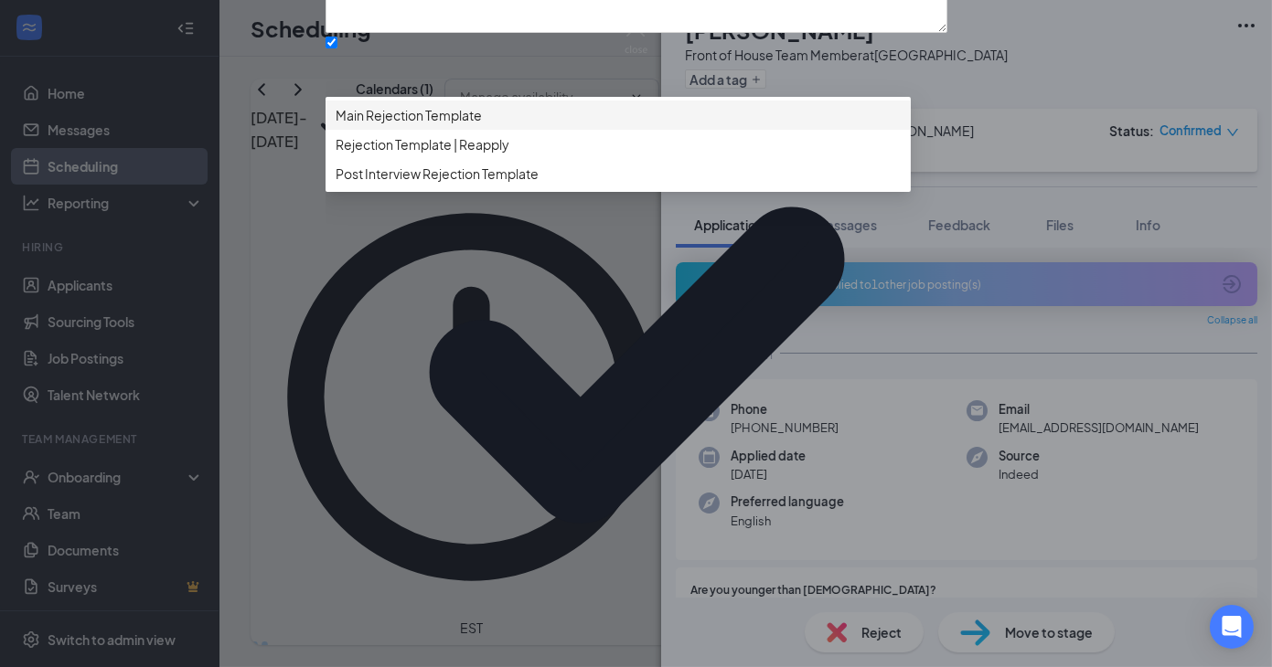
click at [483, 125] on span "Main Rejection Template" at bounding box center [409, 115] width 146 height 20
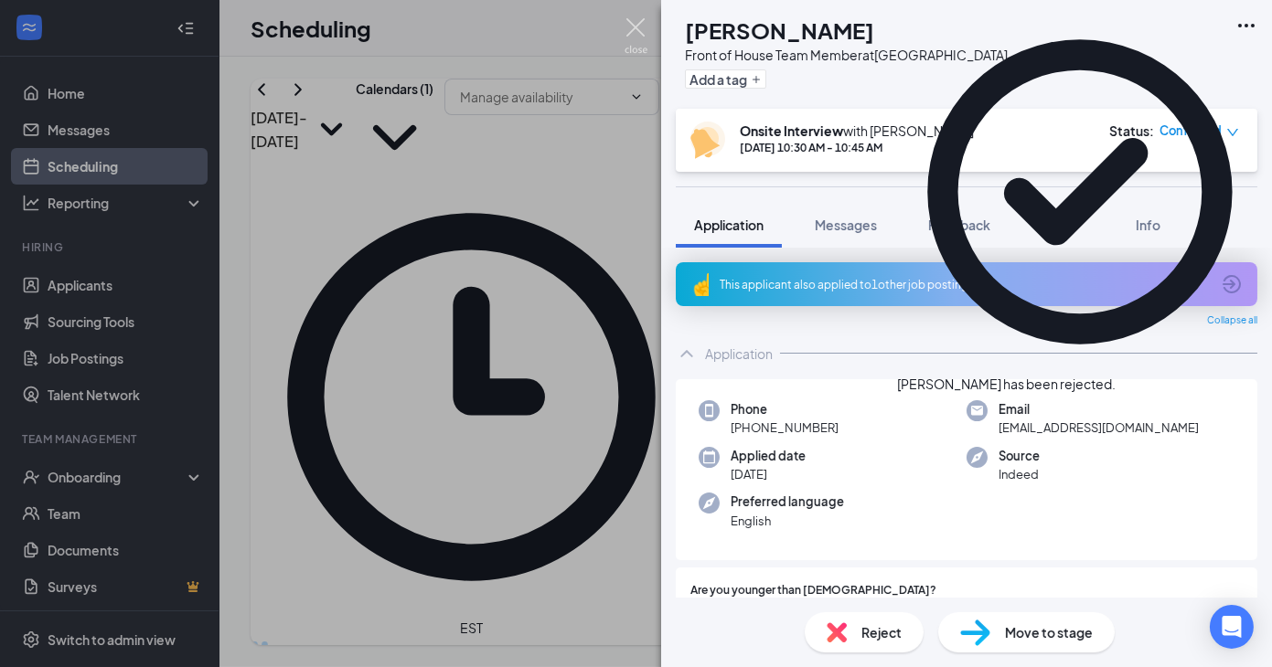
click at [629, 19] on img at bounding box center [636, 36] width 23 height 36
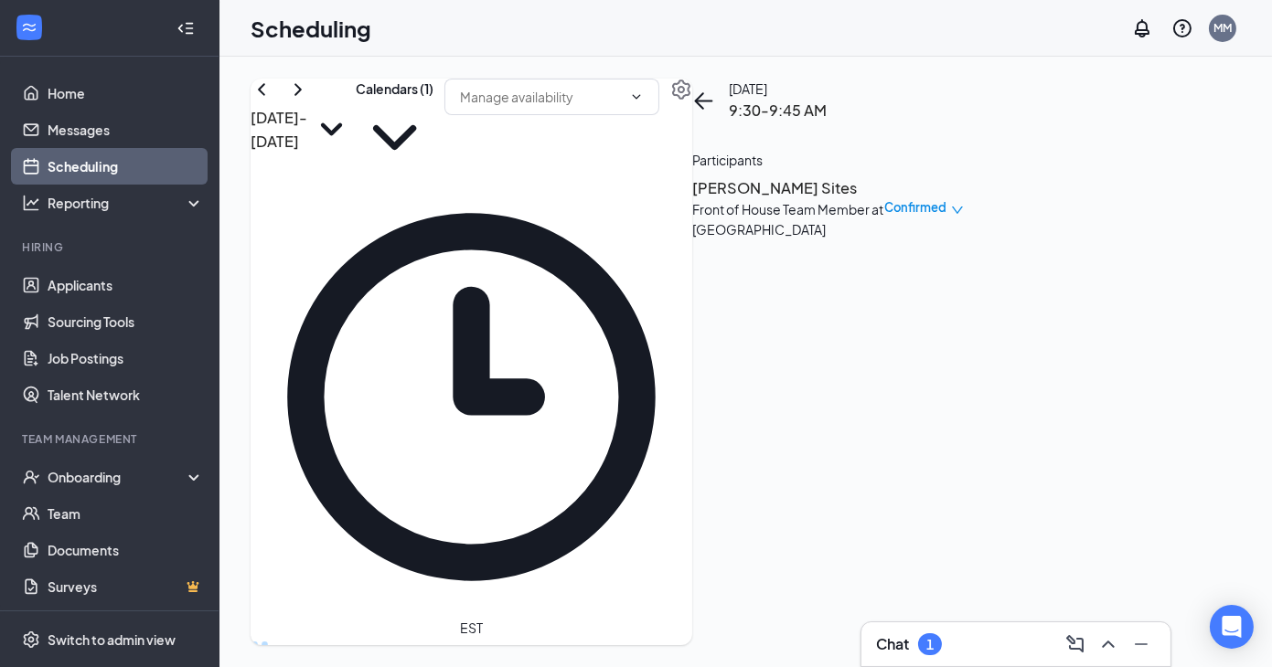
click at [867, 200] on h3 "[PERSON_NAME] Sites" at bounding box center [788, 188] width 192 height 24
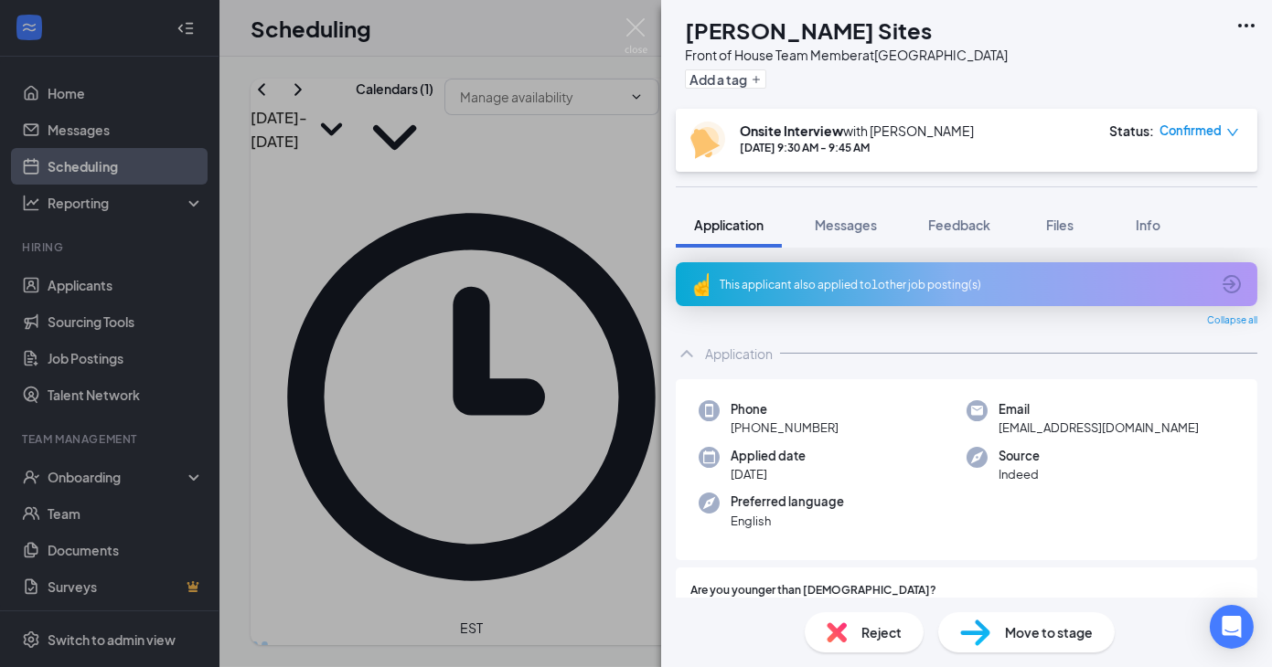
click at [856, 633] on div "Reject" at bounding box center [864, 633] width 119 height 40
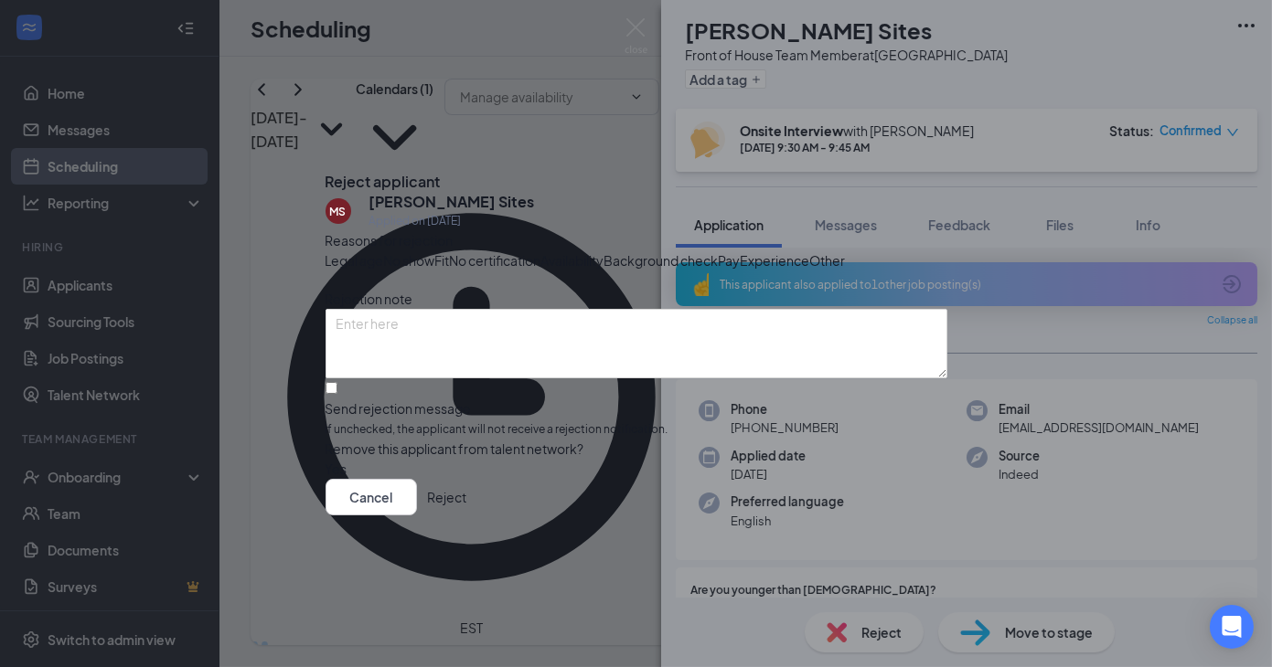
click at [435, 251] on span "No show" at bounding box center [409, 261] width 51 height 20
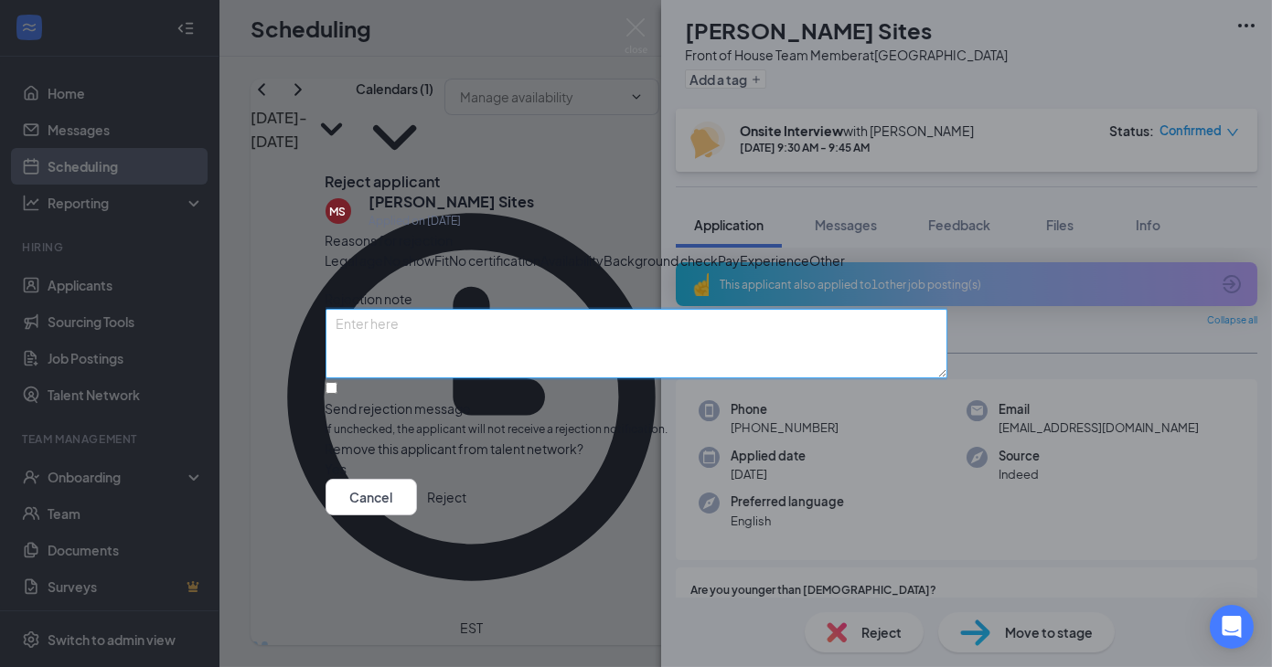
click at [492, 363] on textarea at bounding box center [637, 343] width 622 height 69
type textarea "Didn't show"
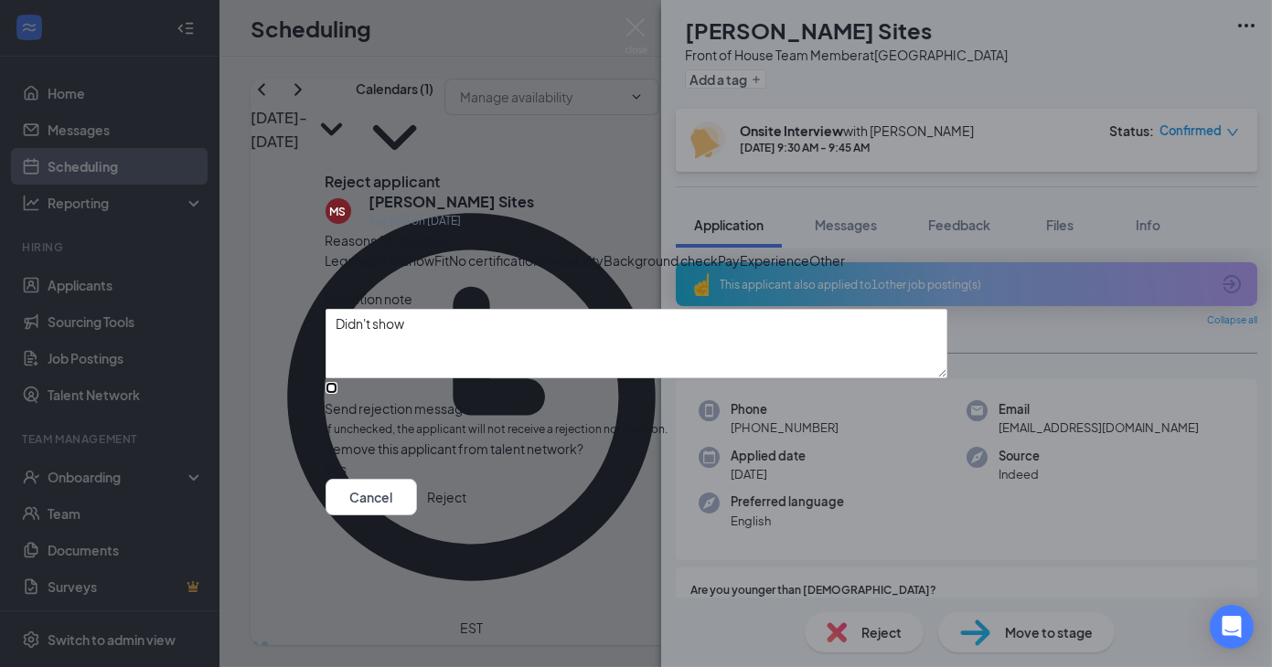
click at [337, 394] on input "Send rejection message If unchecked, the applicant will not receive a rejection…" at bounding box center [332, 388] width 12 height 12
checkbox input "true"
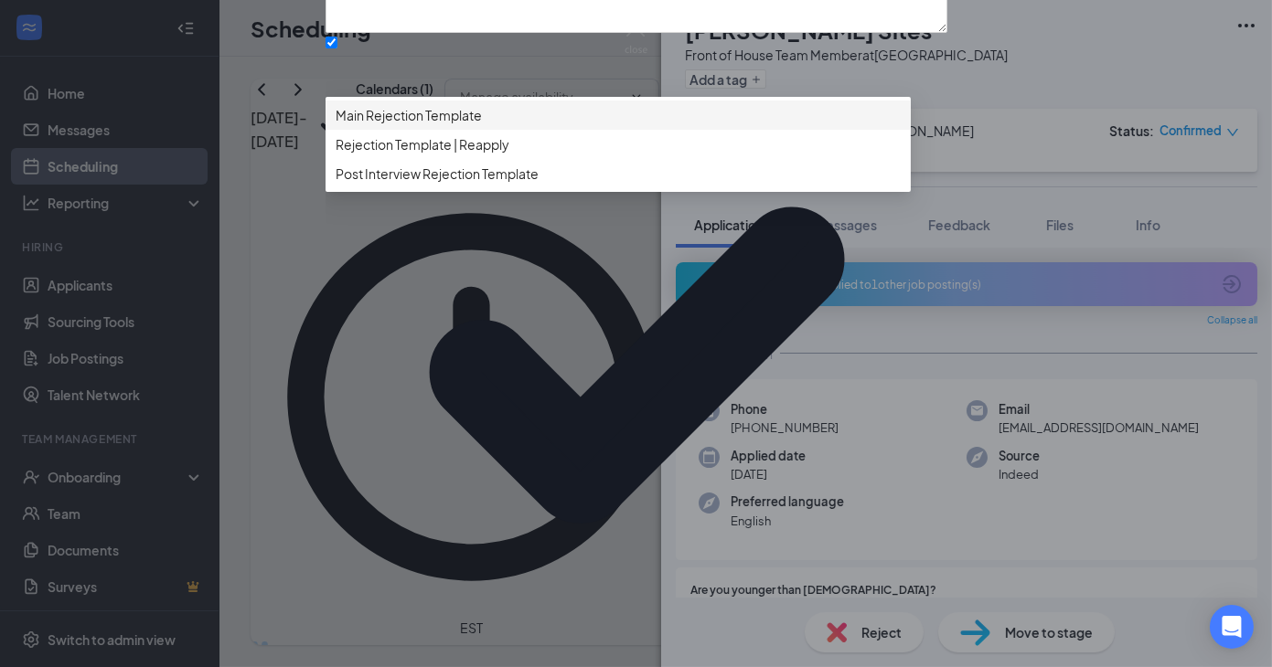
click at [535, 130] on div "Main Rejection Template" at bounding box center [618, 115] width 585 height 29
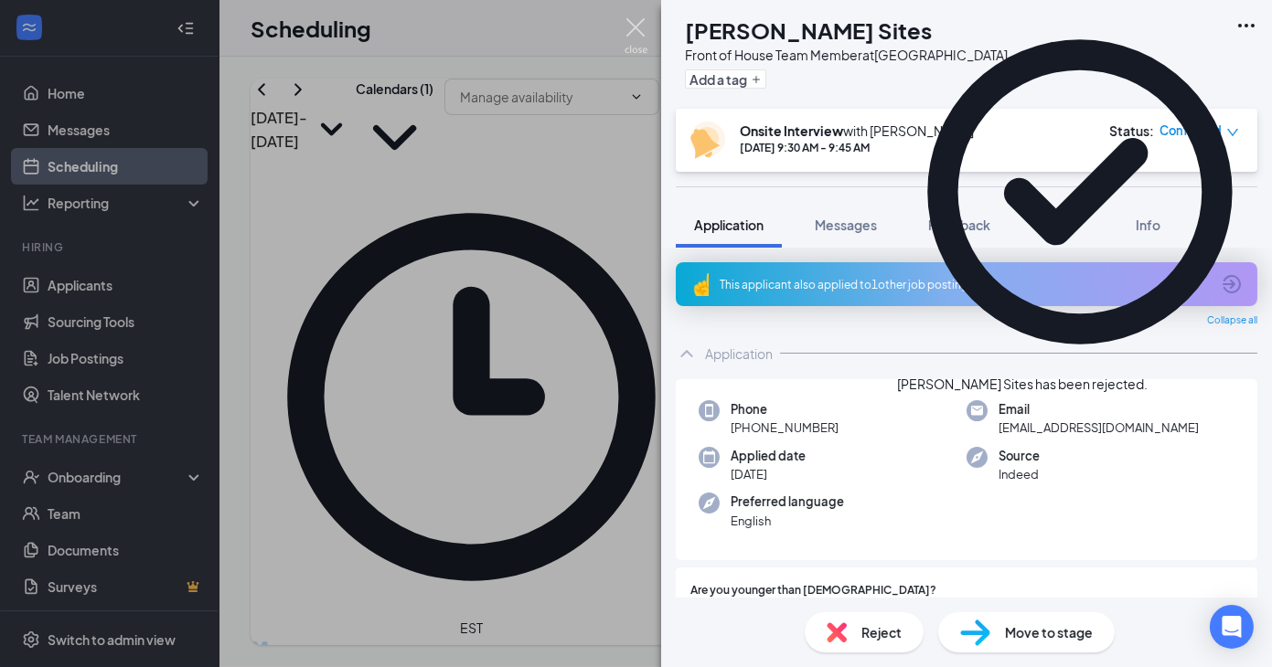
click at [636, 37] on img at bounding box center [636, 36] width 23 height 36
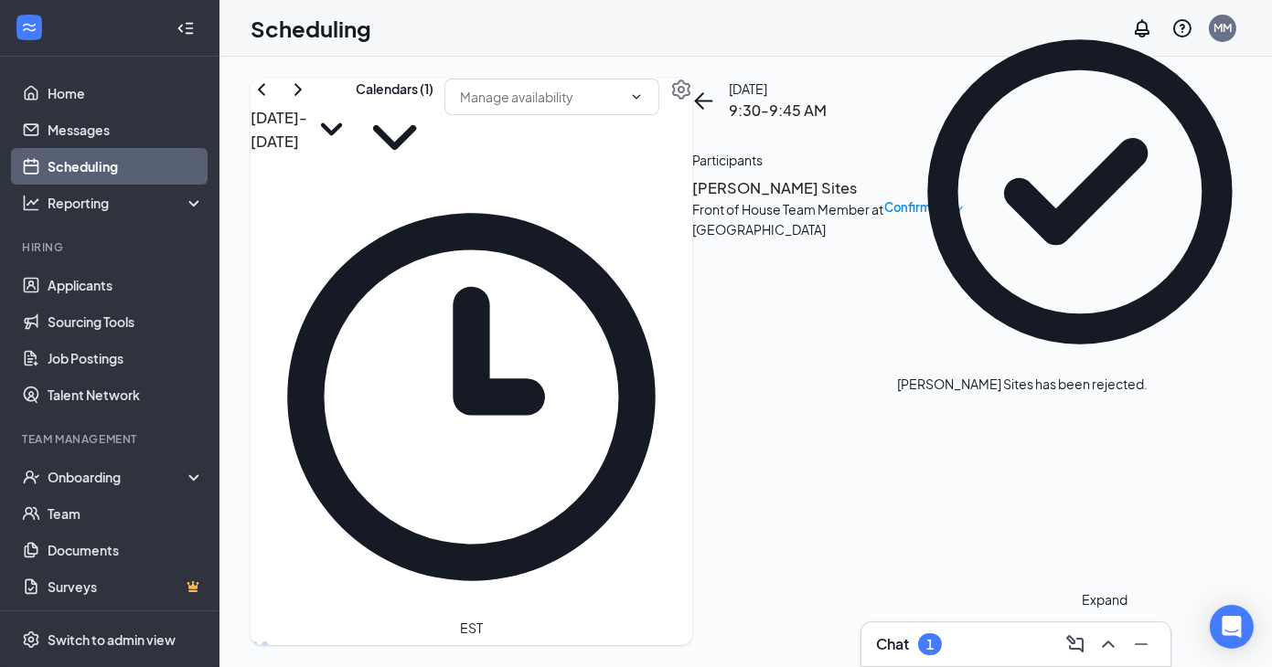
click at [867, 646] on icon "ChevronUp" at bounding box center [1108, 645] width 22 height 22
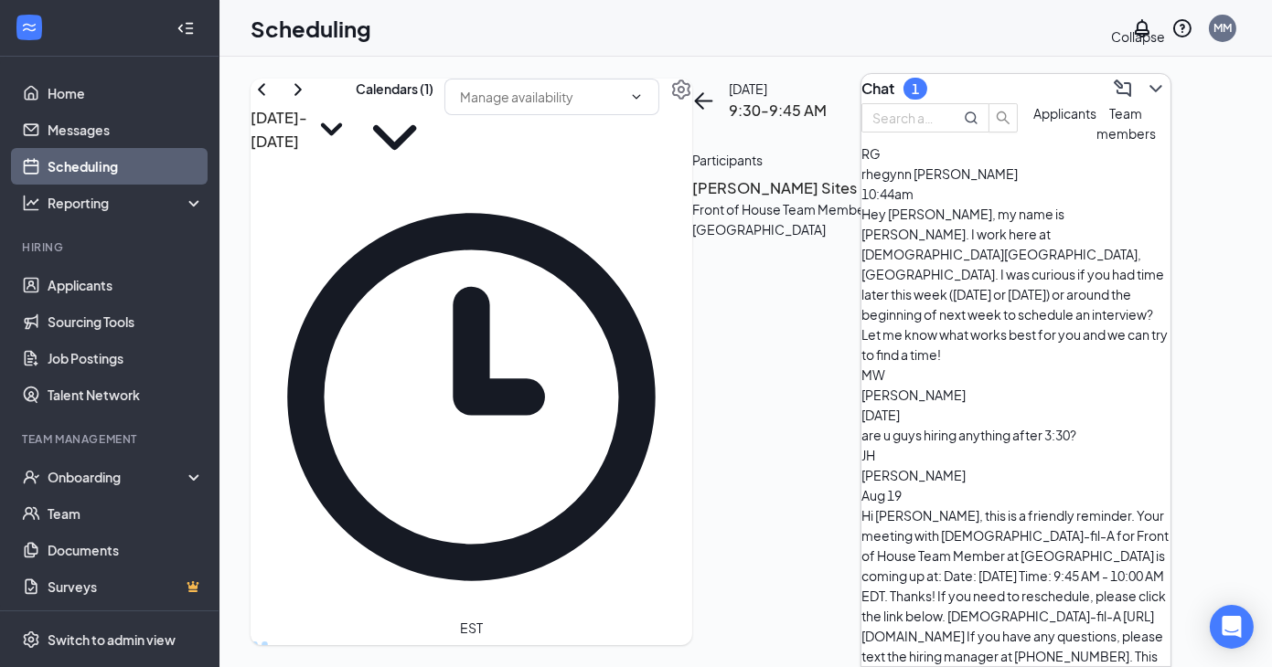
click at [867, 85] on icon "ChevronDown" at bounding box center [1155, 88] width 12 height 7
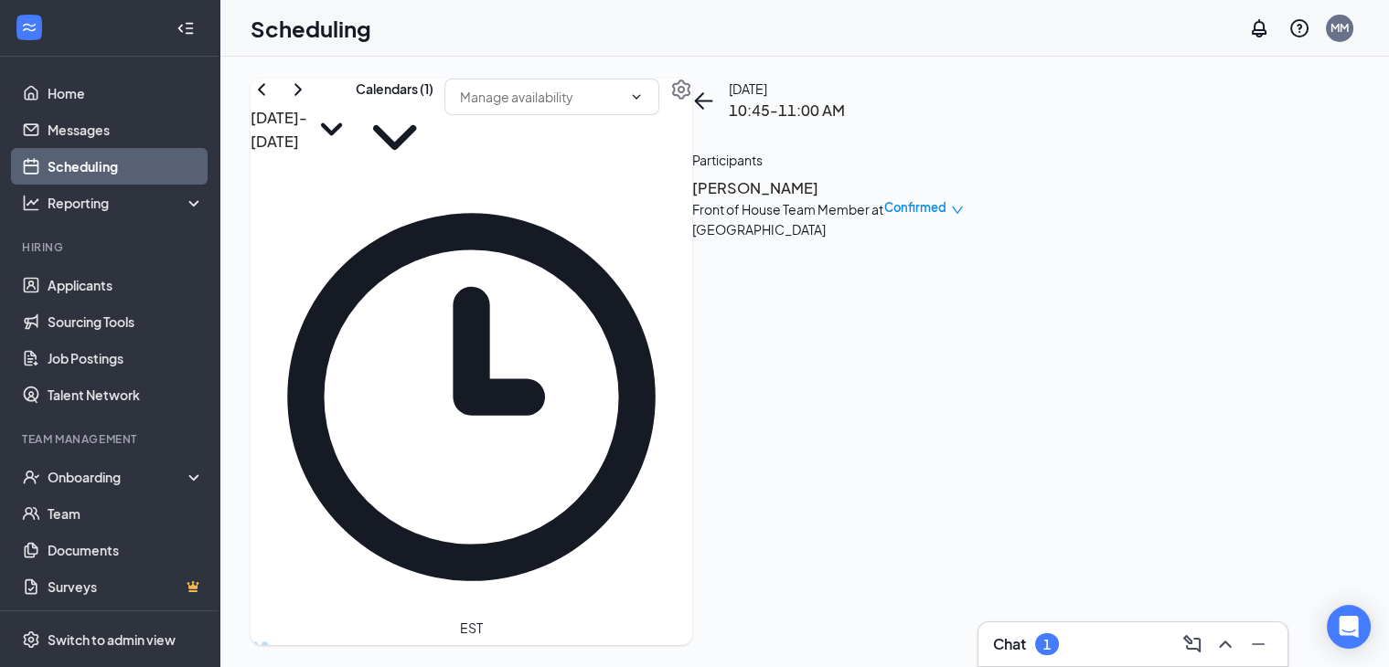
click at [867, 200] on h3 "[PERSON_NAME]" at bounding box center [788, 188] width 192 height 24
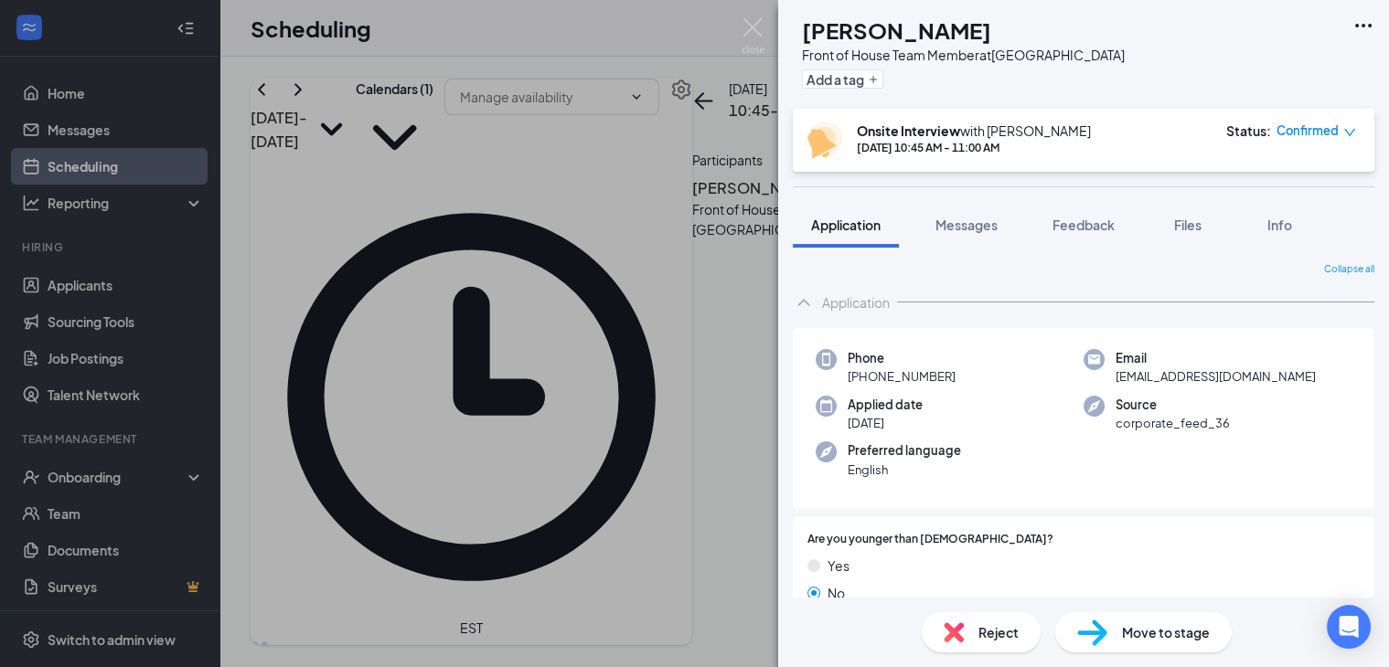
click at [867, 625] on span "Reject" at bounding box center [998, 633] width 40 height 20
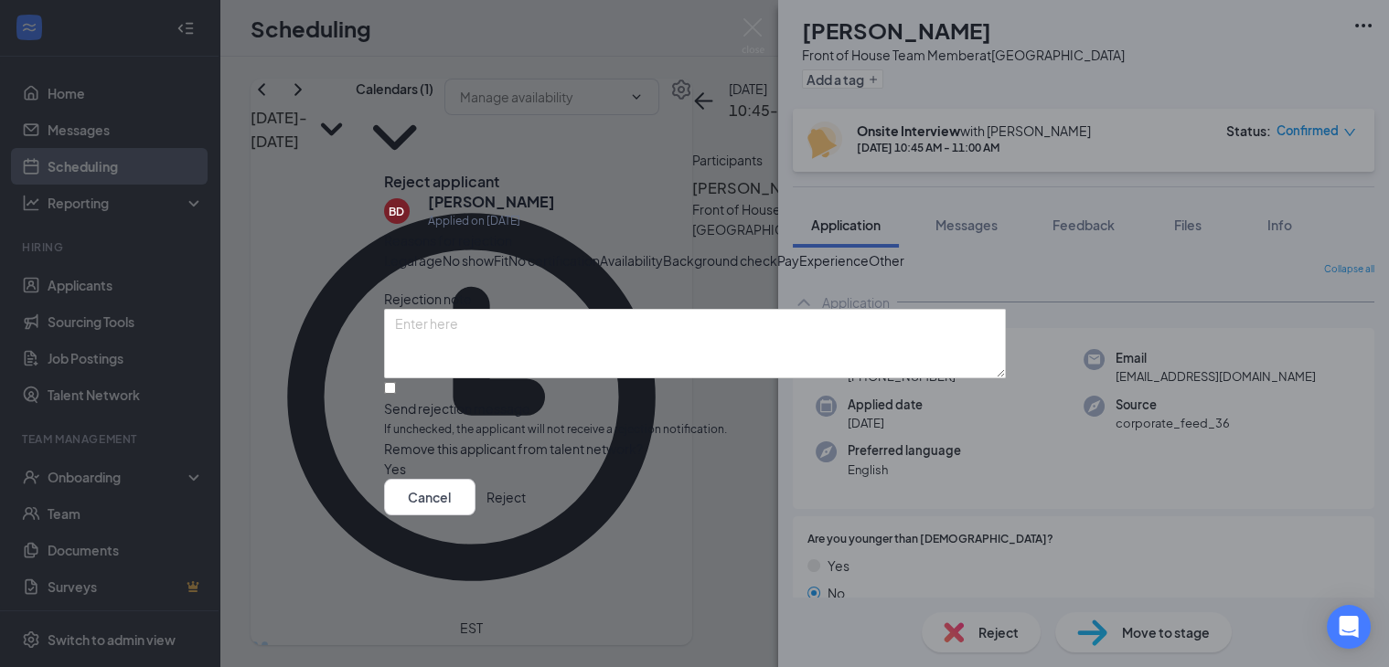
click at [494, 251] on span "No show" at bounding box center [468, 261] width 51 height 20
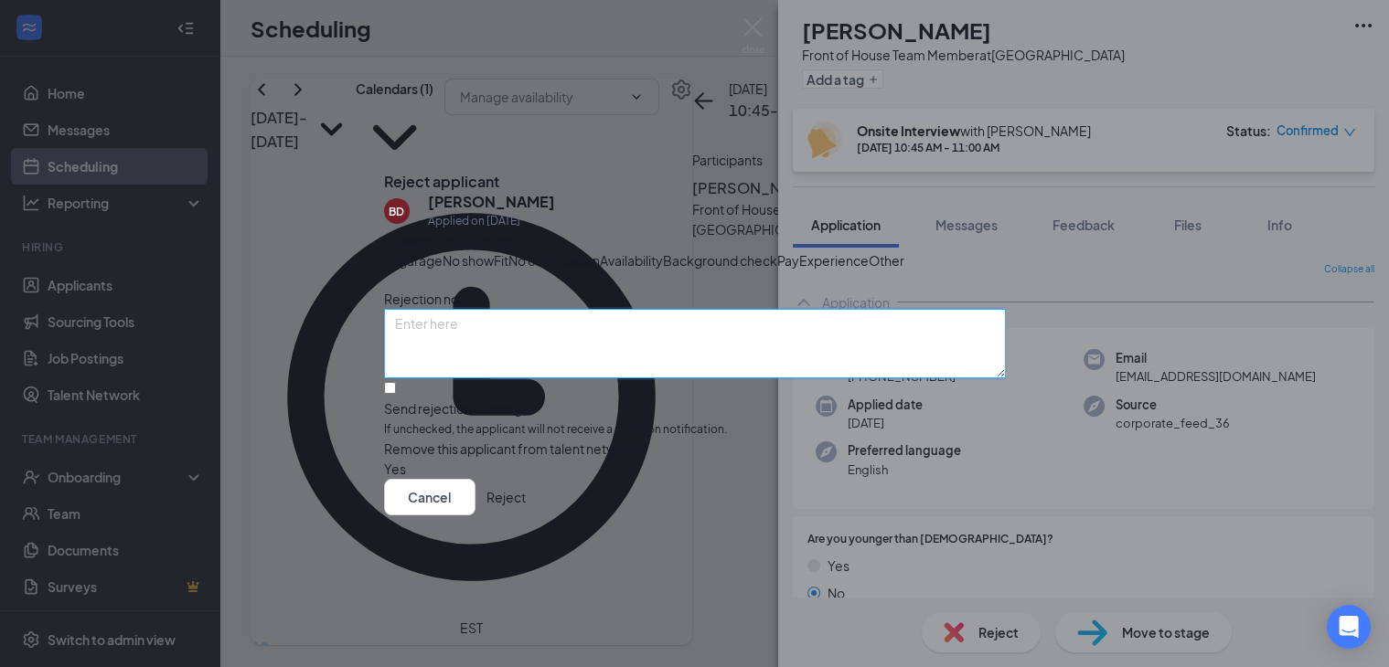
click at [582, 379] on textarea at bounding box center [695, 343] width 622 height 69
type textarea "Didn't show"
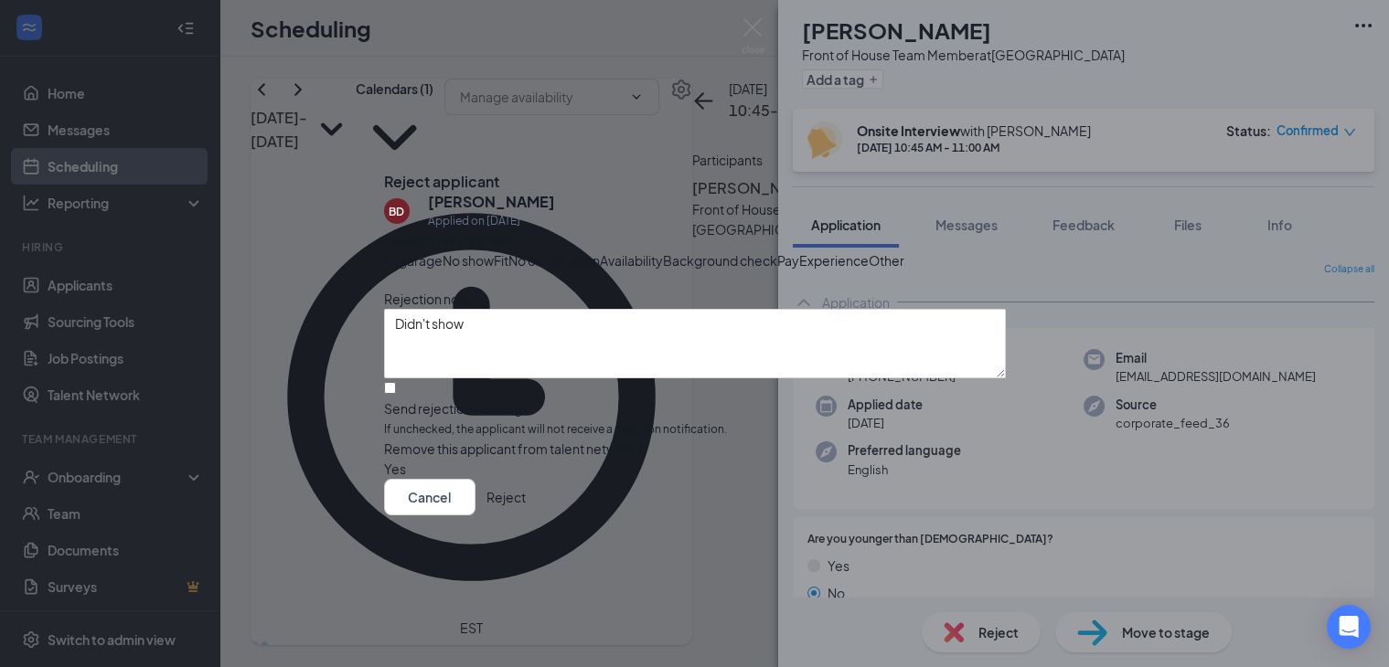
click at [521, 413] on div "Reasons for rejection Legal age No show Fit No certification Availability Backg…" at bounding box center [695, 354] width 622 height 249
click at [396, 394] on input "Send rejection message If unchecked, the applicant will not receive a rejection…" at bounding box center [390, 388] width 12 height 12
checkbox input "true"
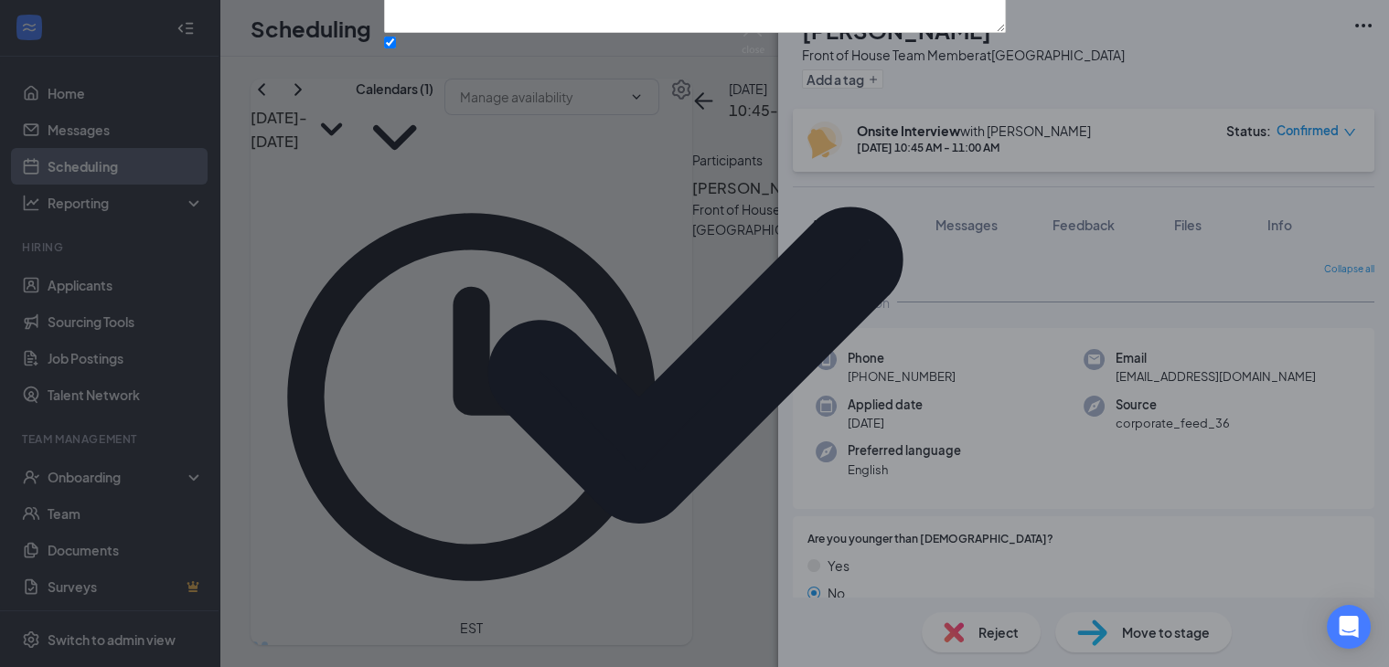
click at [528, 498] on div "Reasons for rejection Legal age No show Fit No certification Availability Backg…" at bounding box center [695, 355] width 622 height 940
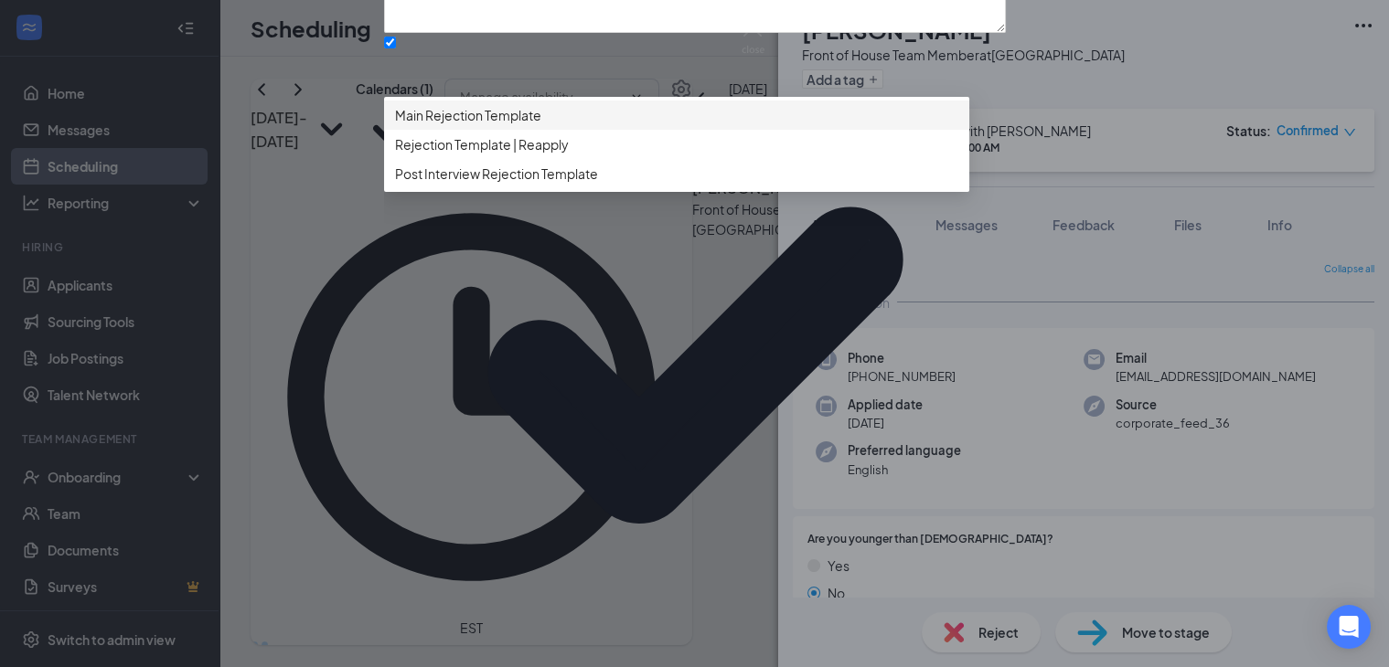
click at [528, 125] on span "Main Rejection Template" at bounding box center [468, 115] width 146 height 20
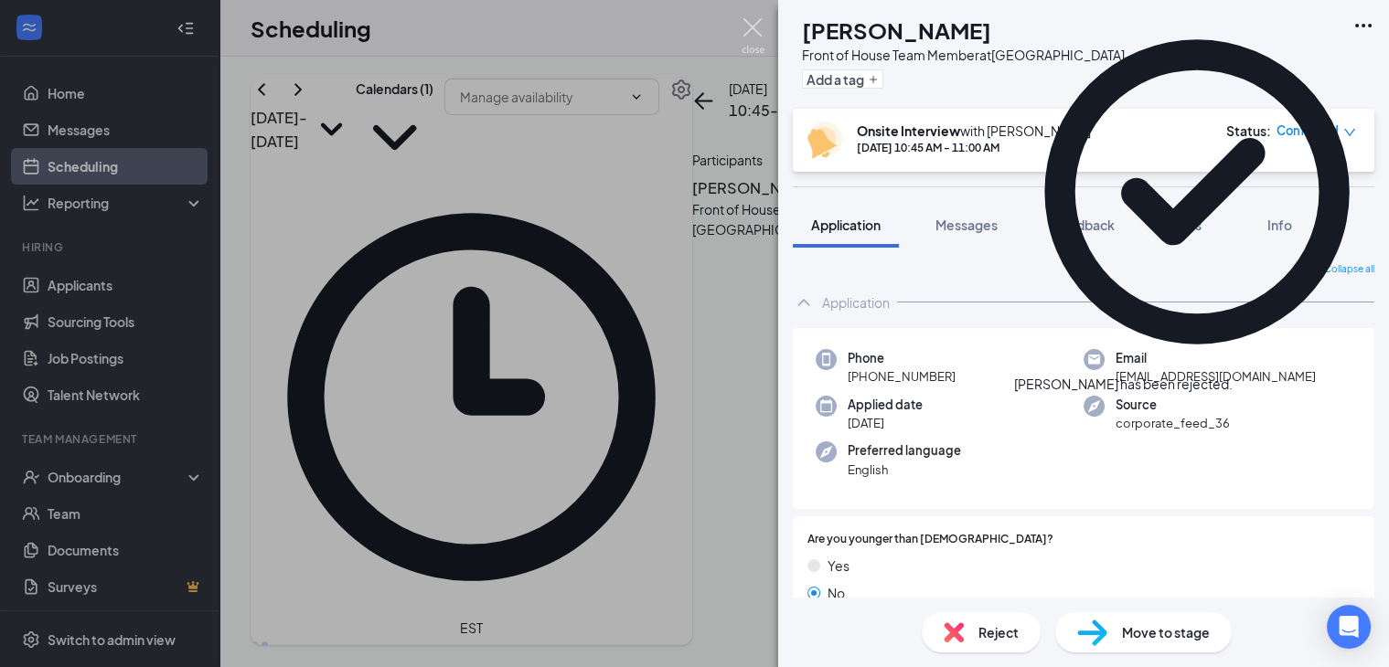
click at [751, 28] on img at bounding box center [753, 36] width 23 height 36
